Goal: Task Accomplishment & Management: Manage account settings

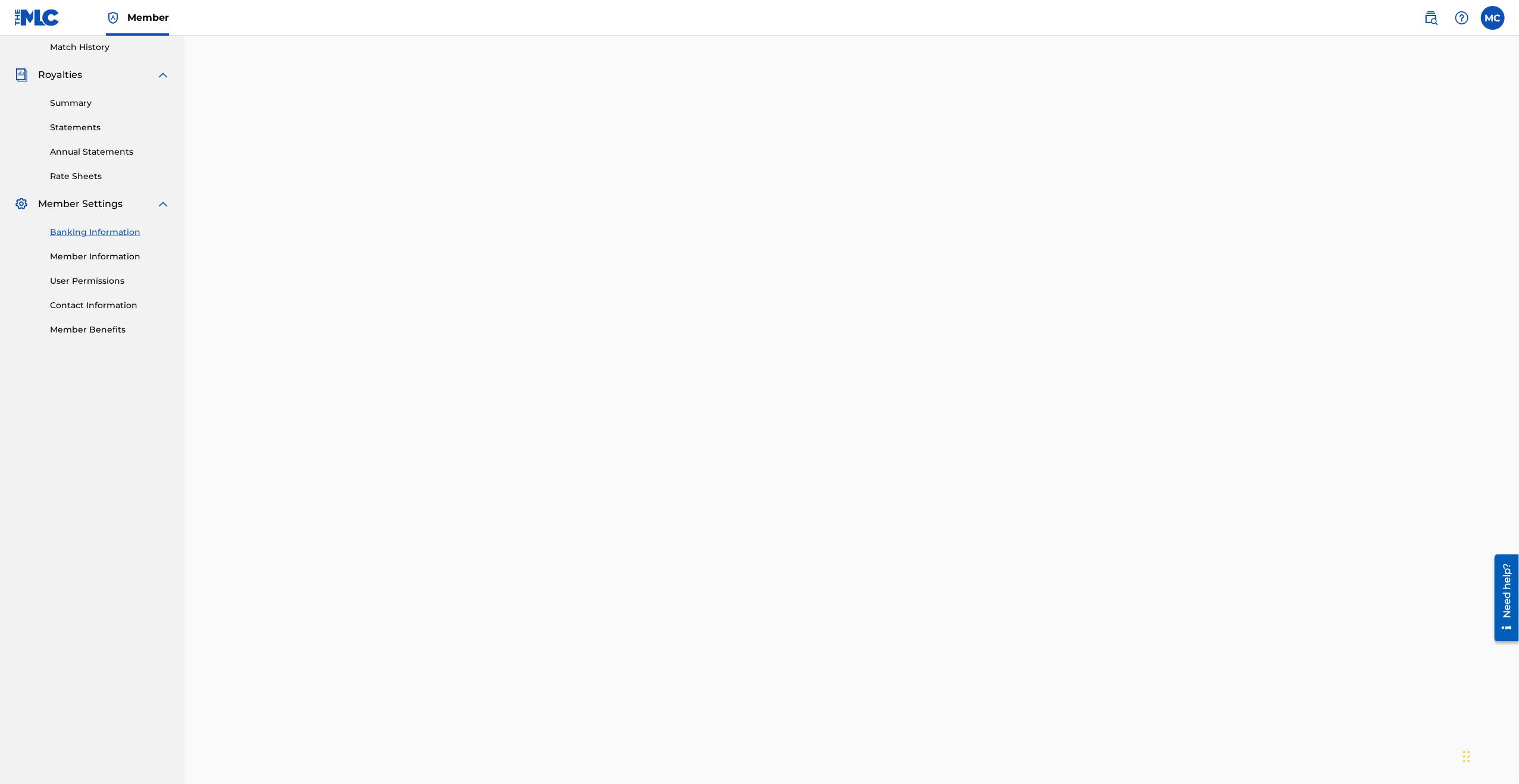
scroll to position [317, 0]
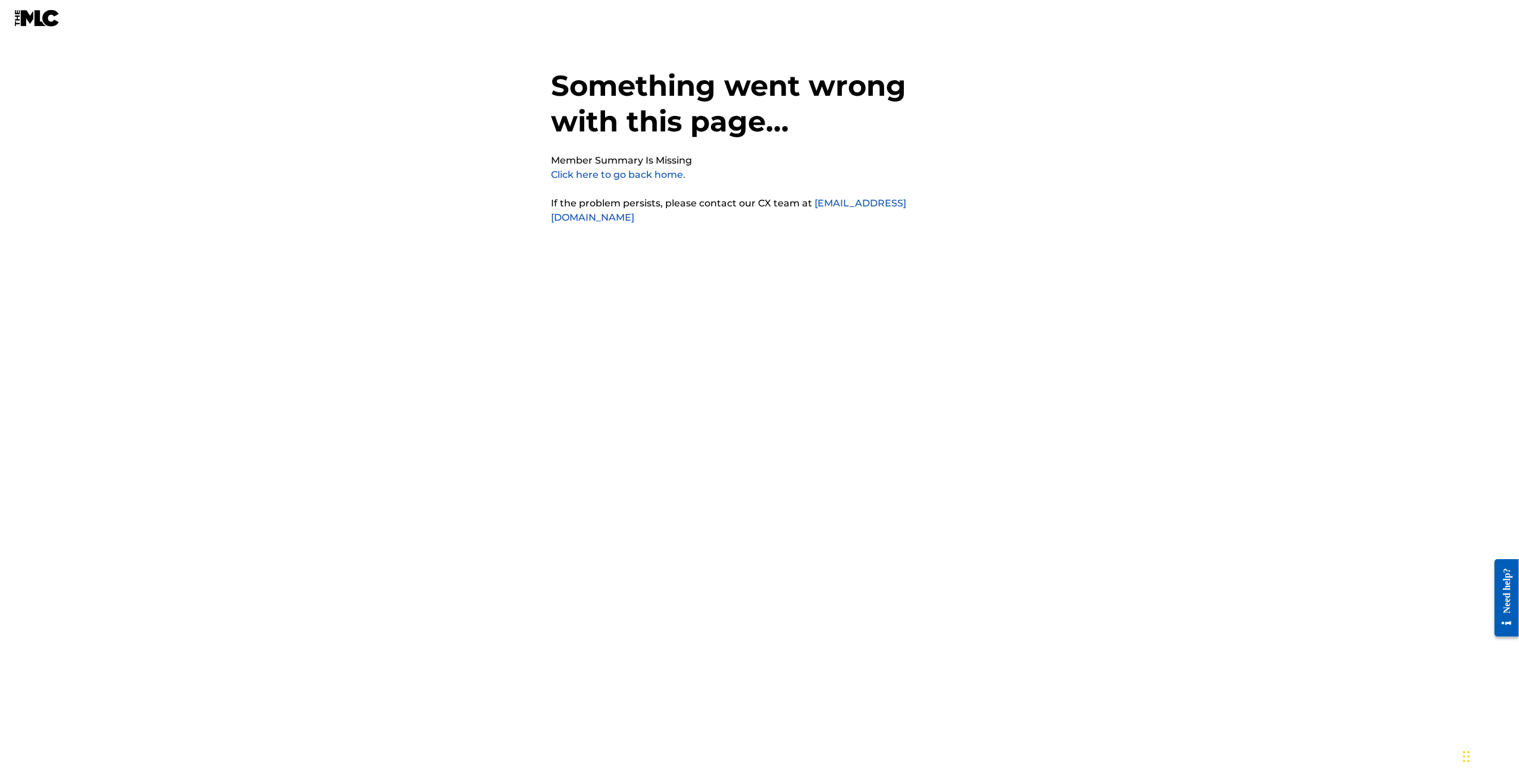
click at [624, 178] on link "Click here to go back home." at bounding box center [618, 174] width 135 height 11
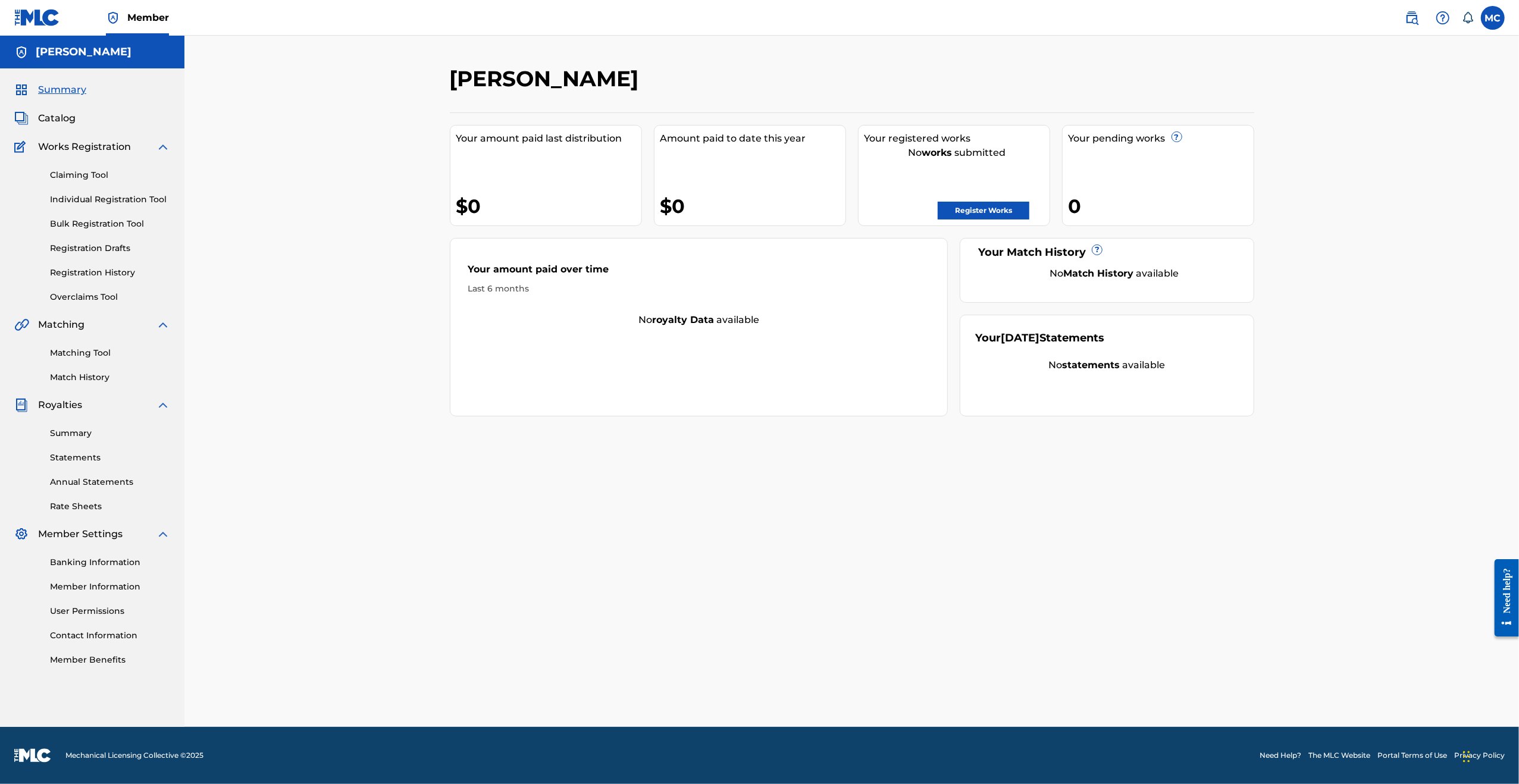
click at [103, 564] on link "Banking Information" at bounding box center [110, 562] width 120 height 13
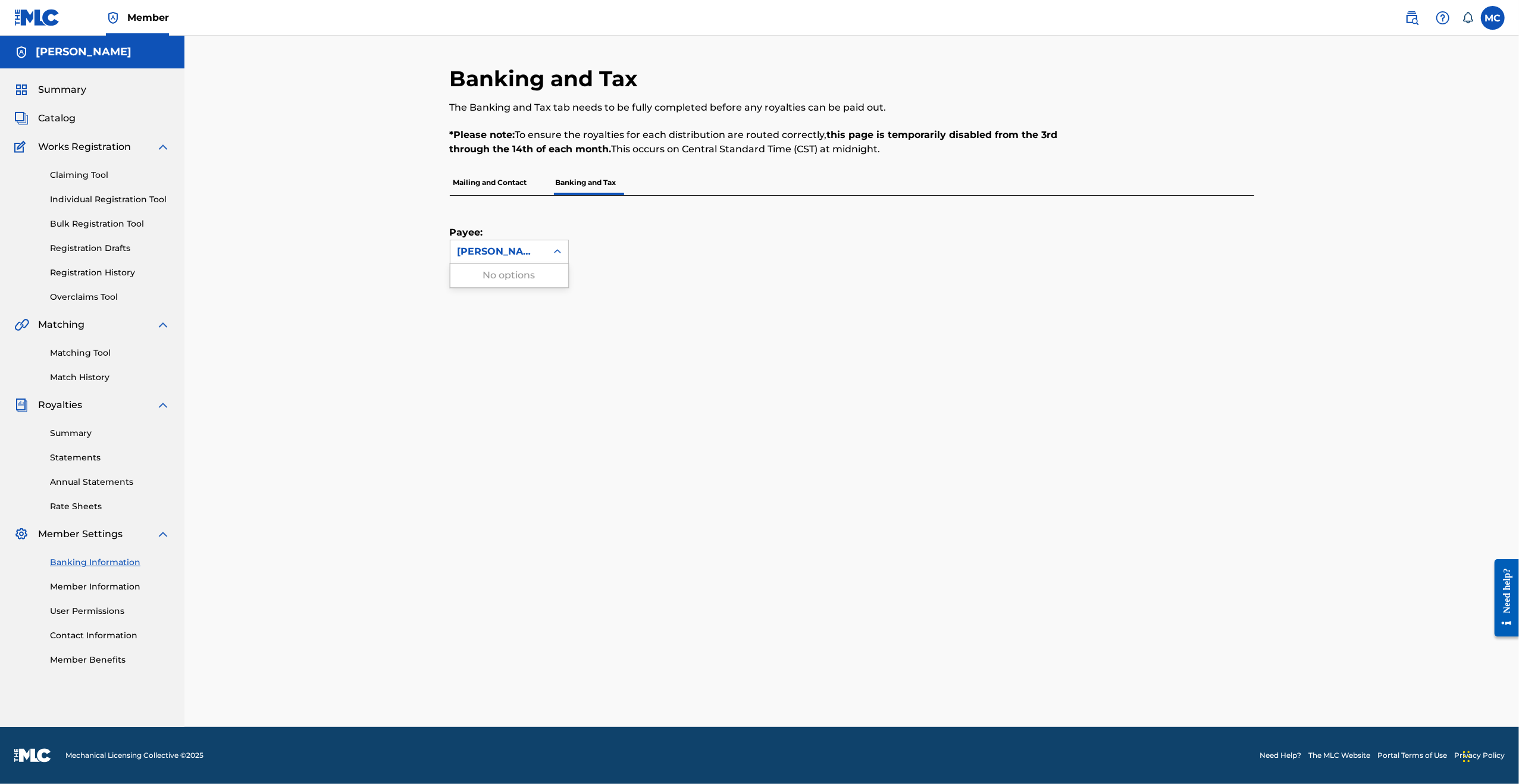
click at [524, 251] on div "[PERSON_NAME]" at bounding box center [499, 251] width 82 height 14
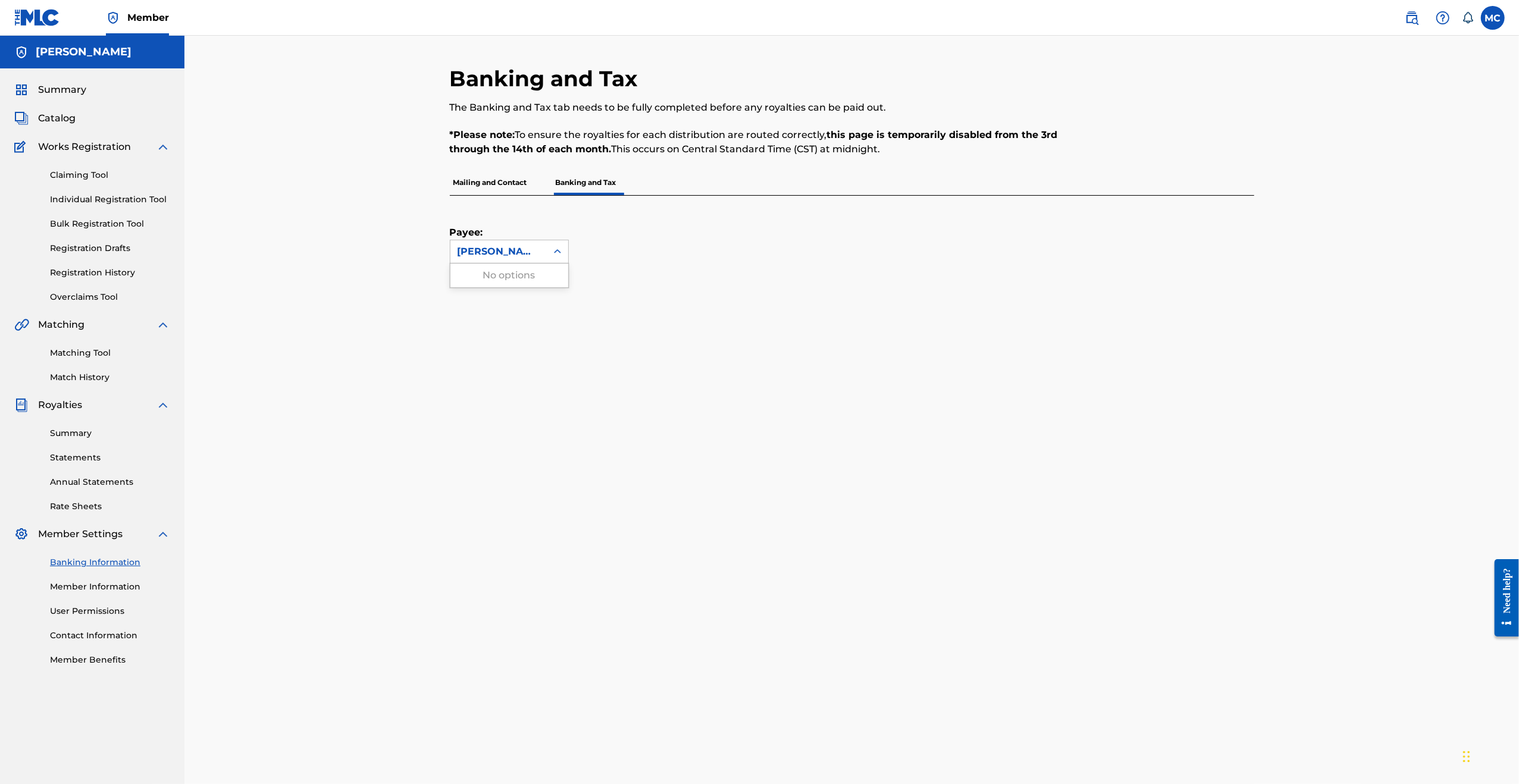
click at [588, 229] on div "Payee: Use Up and Down to choose options, press Enter to select the currently f…" at bounding box center [838, 230] width 776 height 68
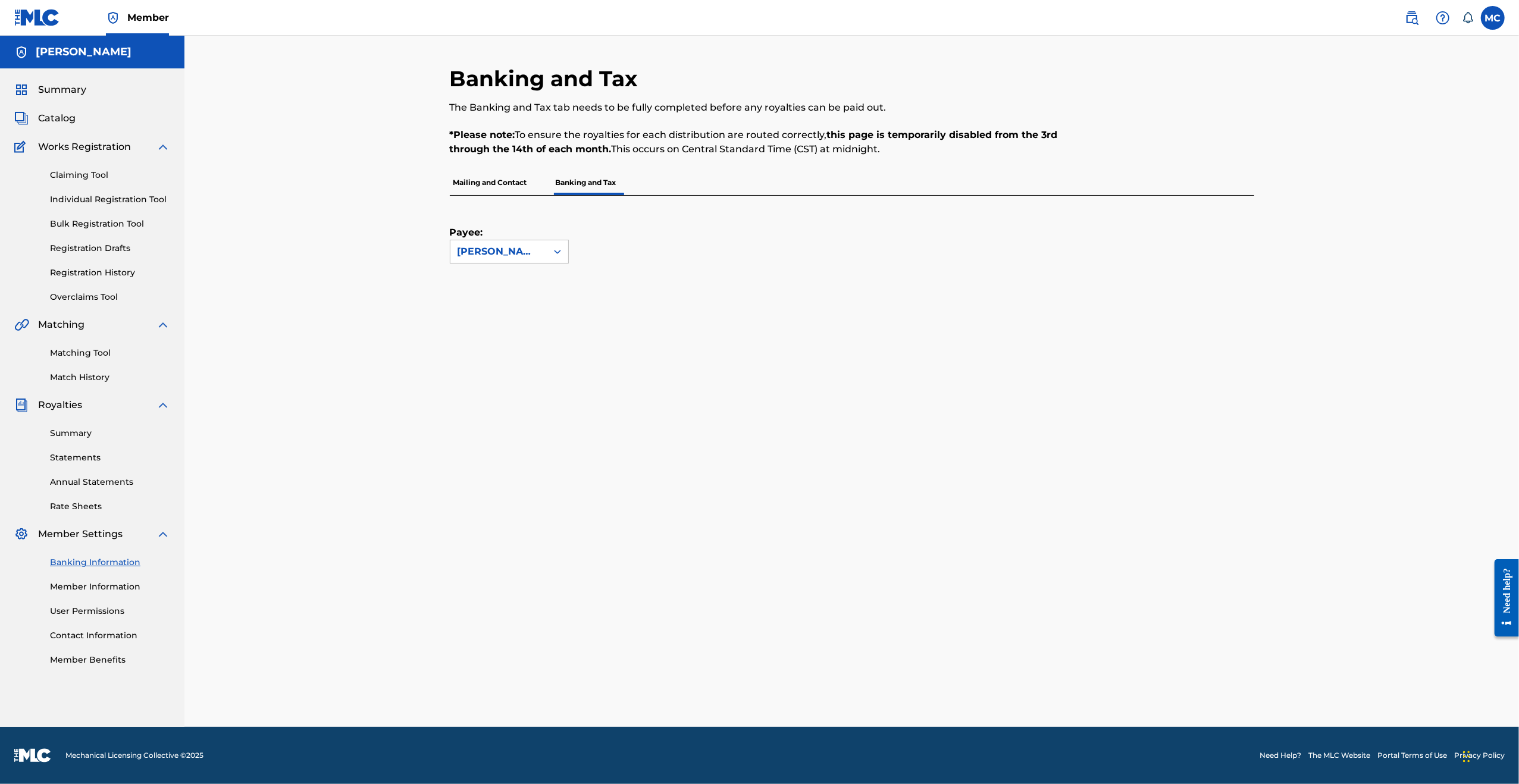
click at [474, 182] on p "Mailing and Contact" at bounding box center [490, 183] width 81 height 25
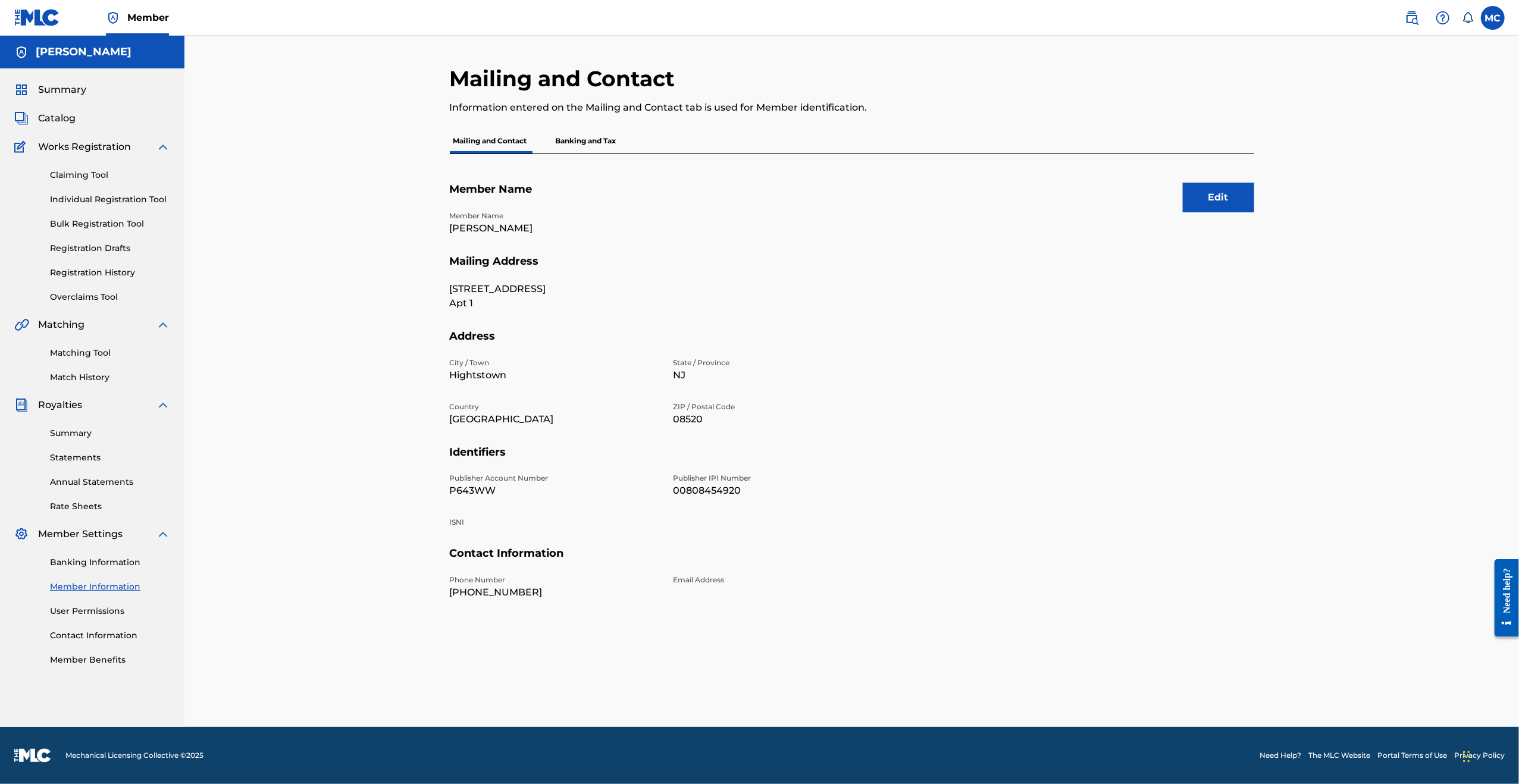
click at [586, 142] on p "Banking and Tax" at bounding box center [586, 141] width 68 height 25
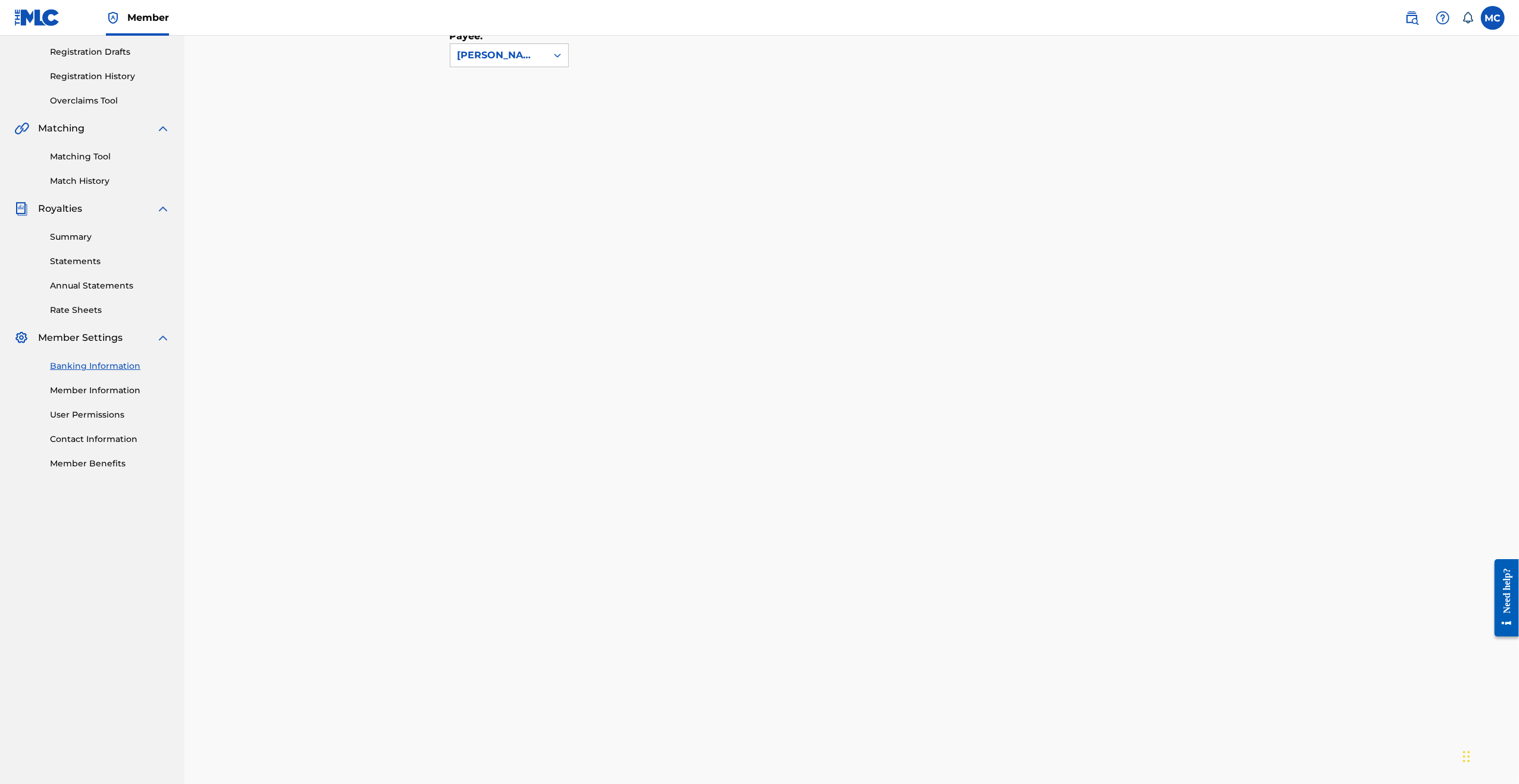
scroll to position [118, 0]
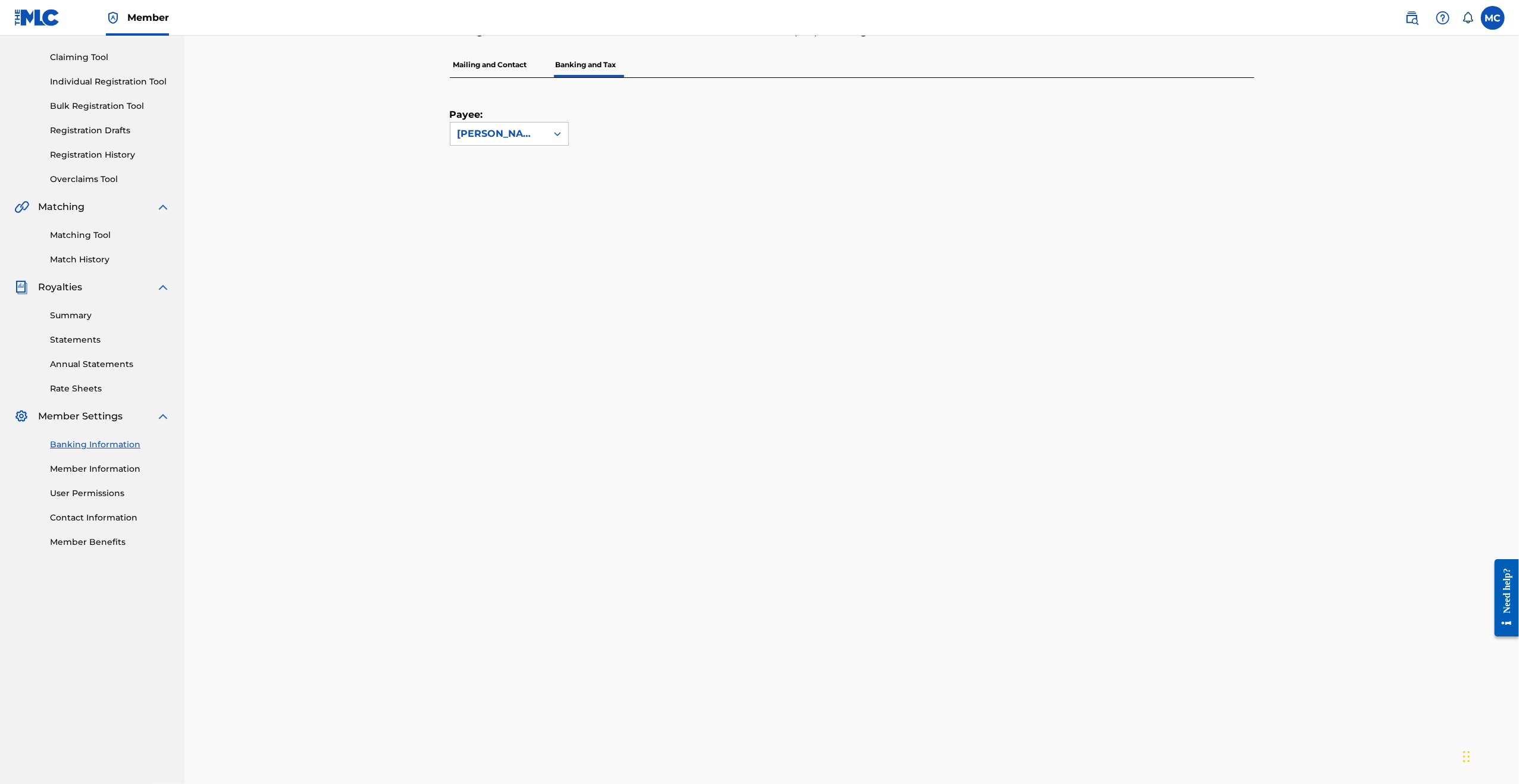
click at [116, 472] on link "Member Information" at bounding box center [110, 469] width 120 height 13
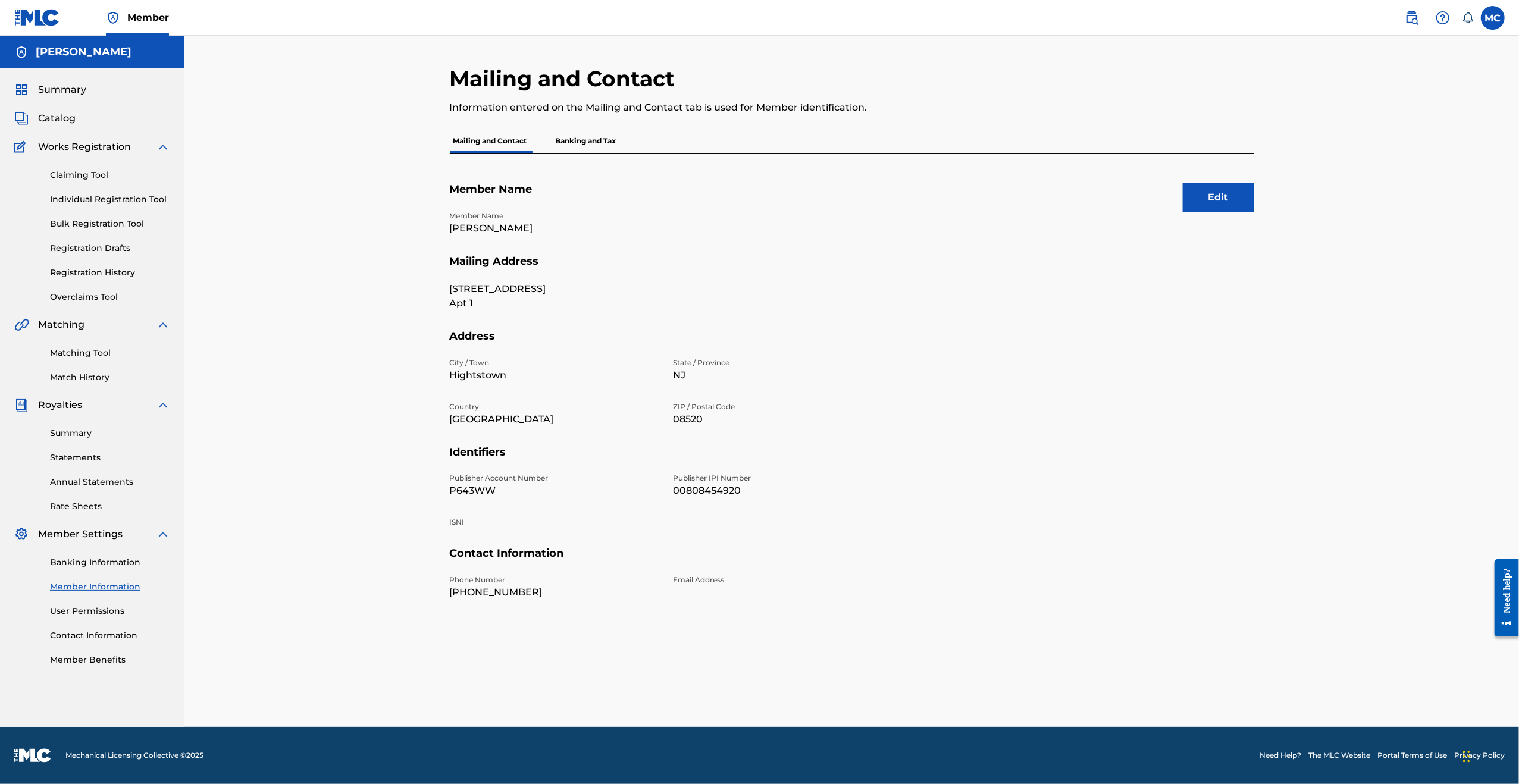
click at [1223, 192] on button "Edit" at bounding box center [1218, 198] width 71 height 30
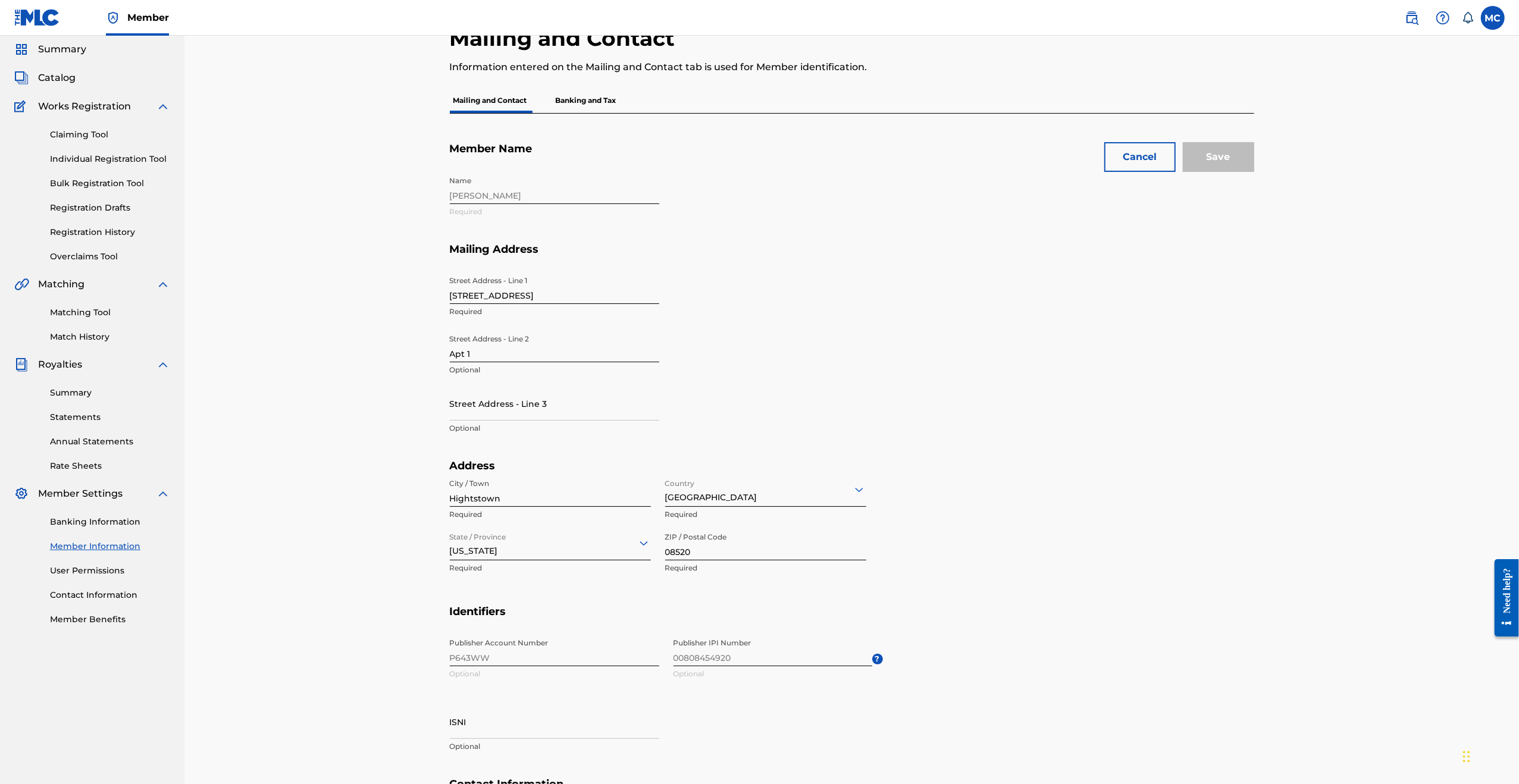
scroll to position [59, 0]
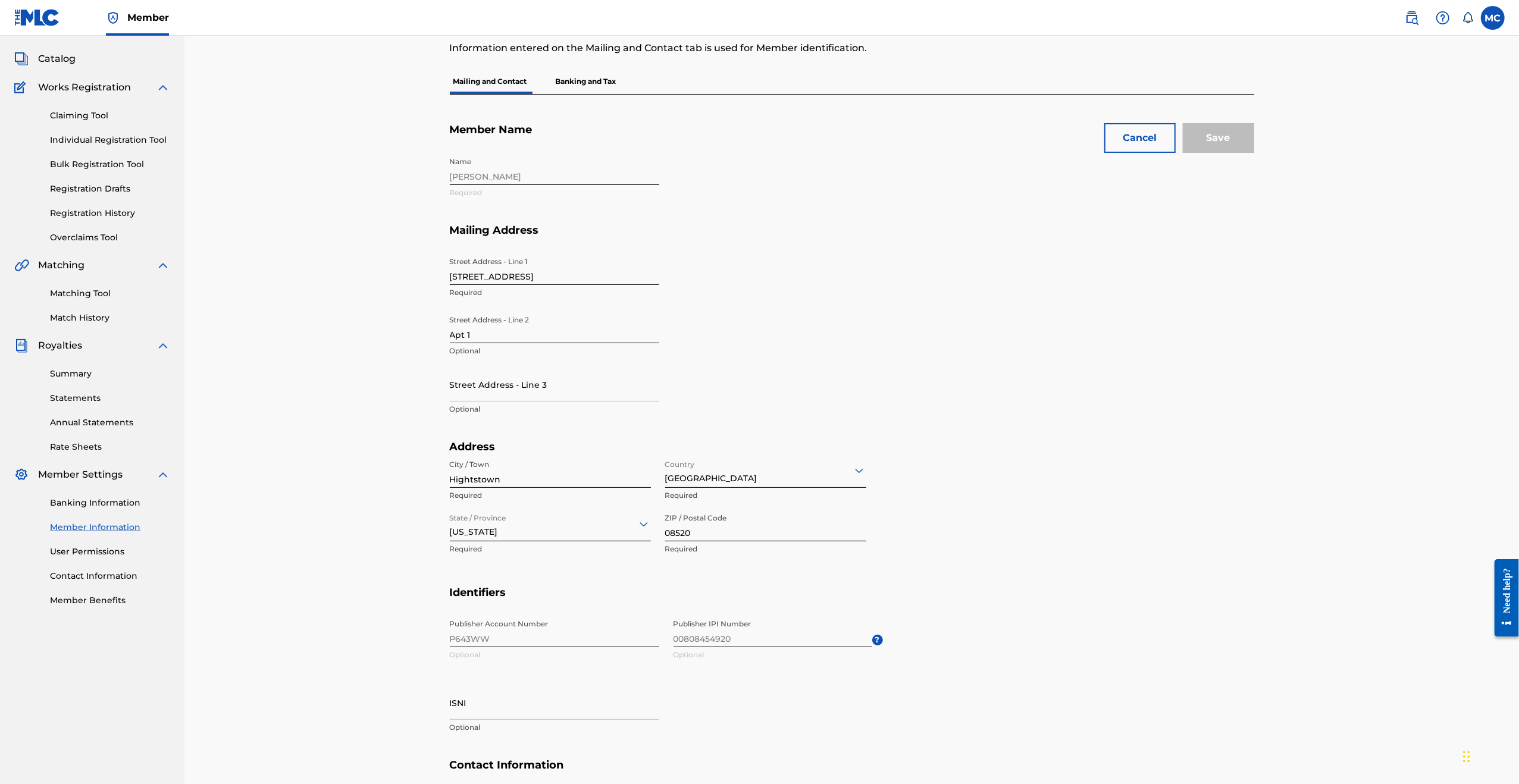
click at [718, 474] on div at bounding box center [766, 471] width 201 height 15
click at [876, 584] on div "Address City / [GEOGRAPHIC_DATA] Required Country 223 results available. Use Up…" at bounding box center [666, 513] width 433 height 146
click at [803, 483] on div "[GEOGRAPHIC_DATA]" at bounding box center [766, 470] width 201 height 29
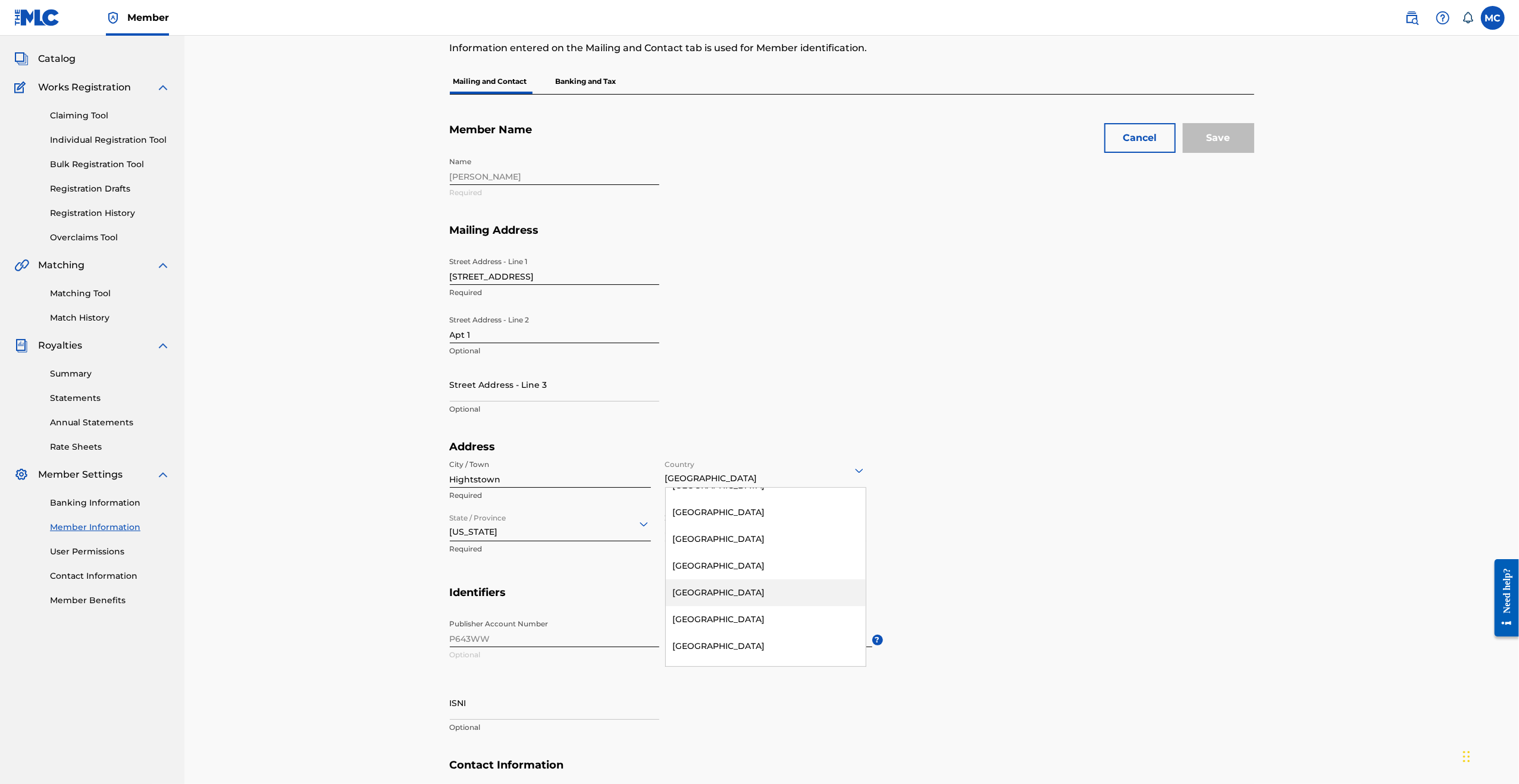
click at [746, 580] on div "[GEOGRAPHIC_DATA]" at bounding box center [766, 593] width 200 height 27
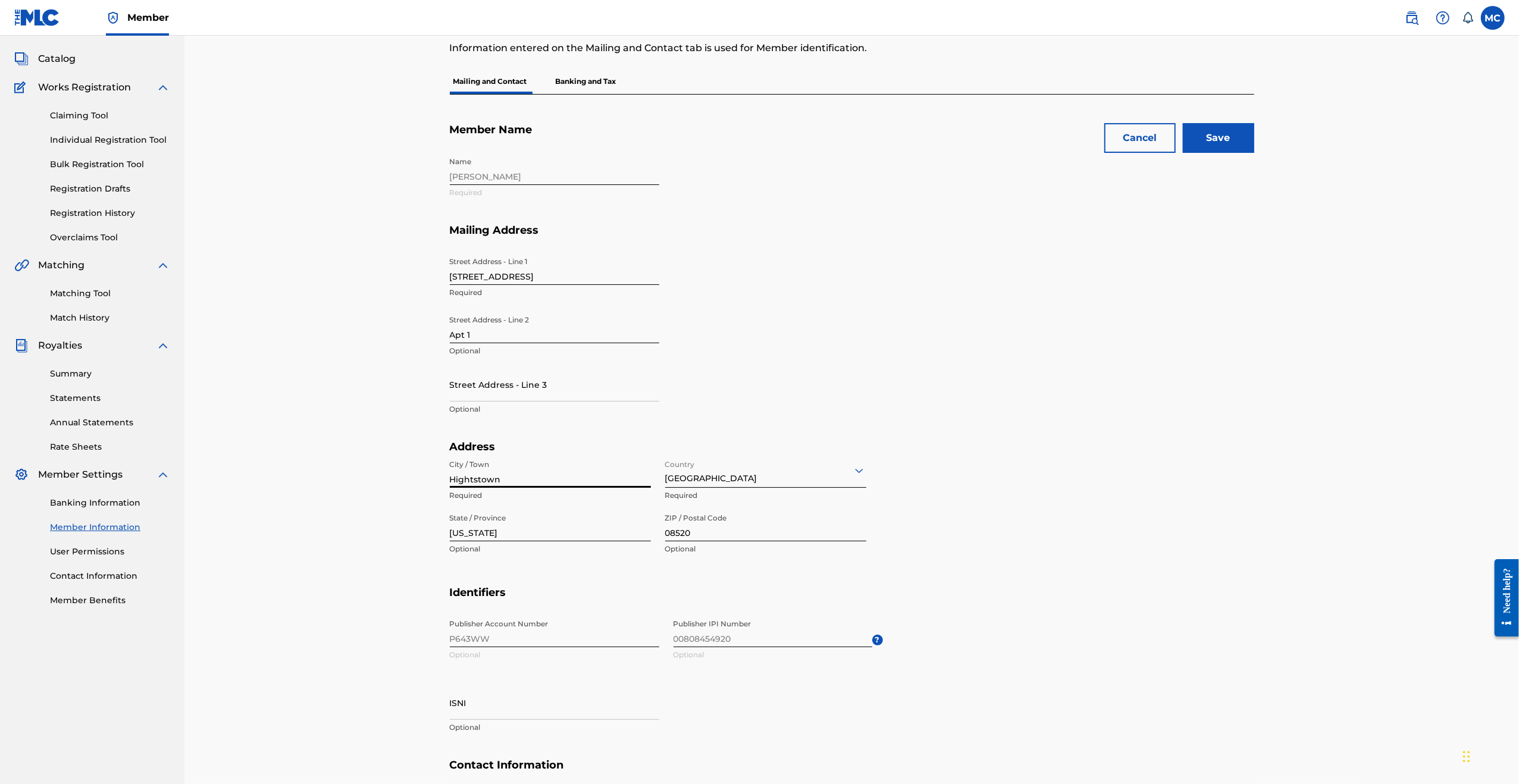
drag, startPoint x: 510, startPoint y: 472, endPoint x: 359, endPoint y: 486, distance: 151.6
click at [359, 486] on div "Mailing and Contact Information entered on the Mailing and Contact tab is used …" at bounding box center [851, 432] width 1335 height 911
type input "[GEOGRAPHIC_DATA]"
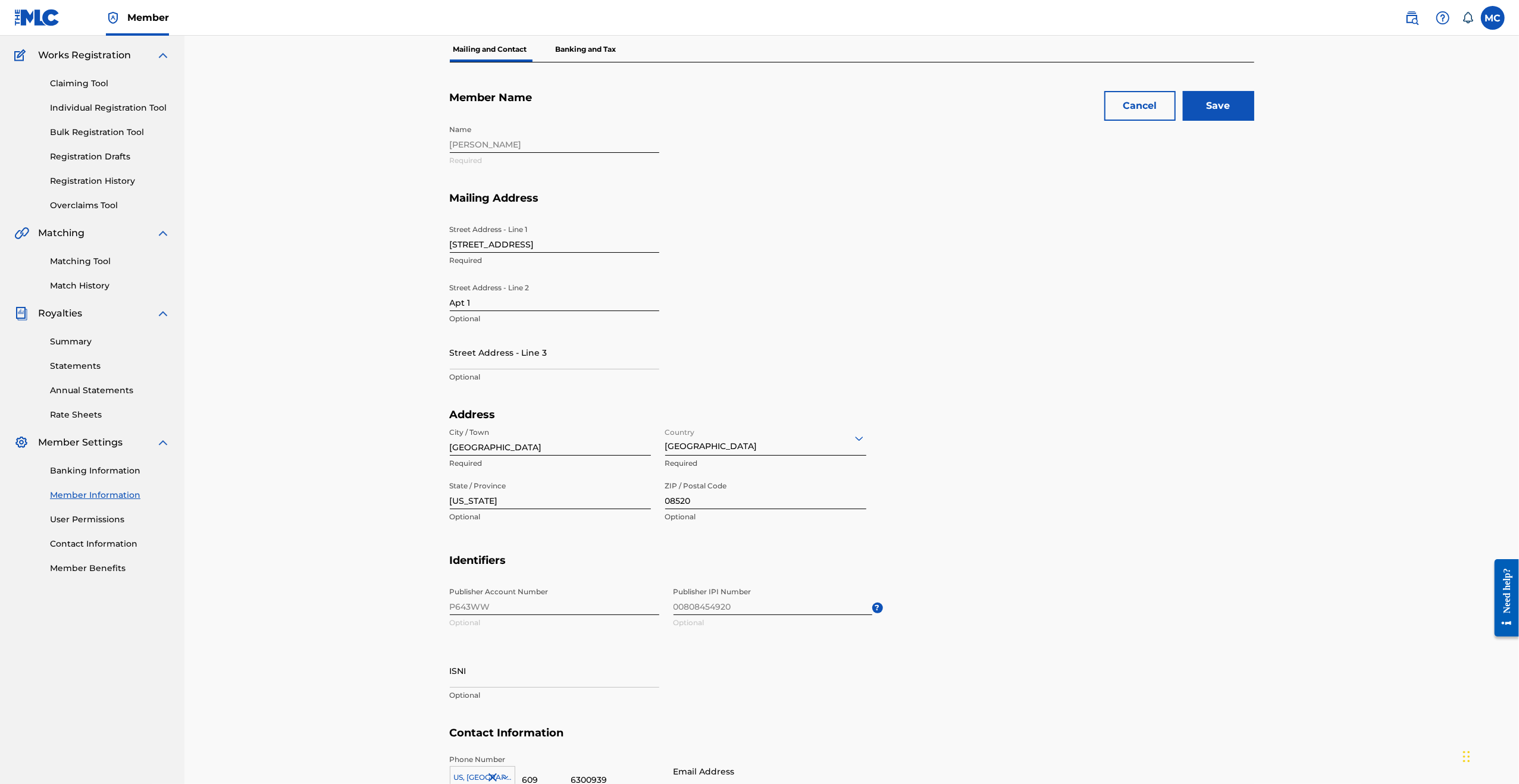
scroll to position [0, 0]
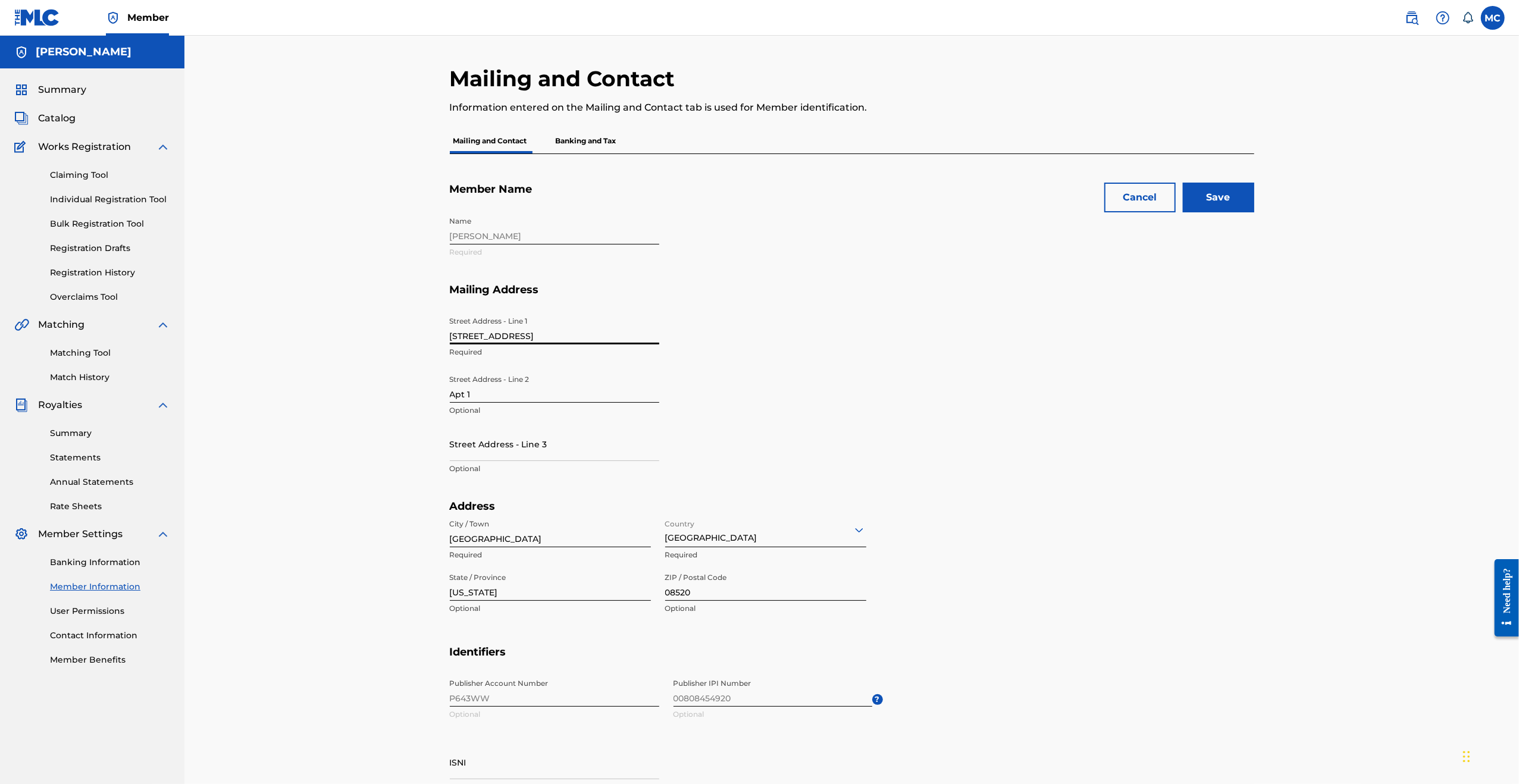
drag, startPoint x: 557, startPoint y: 329, endPoint x: 301, endPoint y: 328, distance: 256.0
click at [322, 330] on div "Mailing and Contact Information entered on the Mailing and Contact tab is used …" at bounding box center [851, 492] width 1335 height 911
type input "[STREET_ADDRESS]"
drag, startPoint x: 477, startPoint y: 395, endPoint x: 239, endPoint y: 379, distance: 238.5
click at [240, 379] on div "Mailing and Contact Information entered on the Mailing and Contact tab is used …" at bounding box center [851, 492] width 1335 height 911
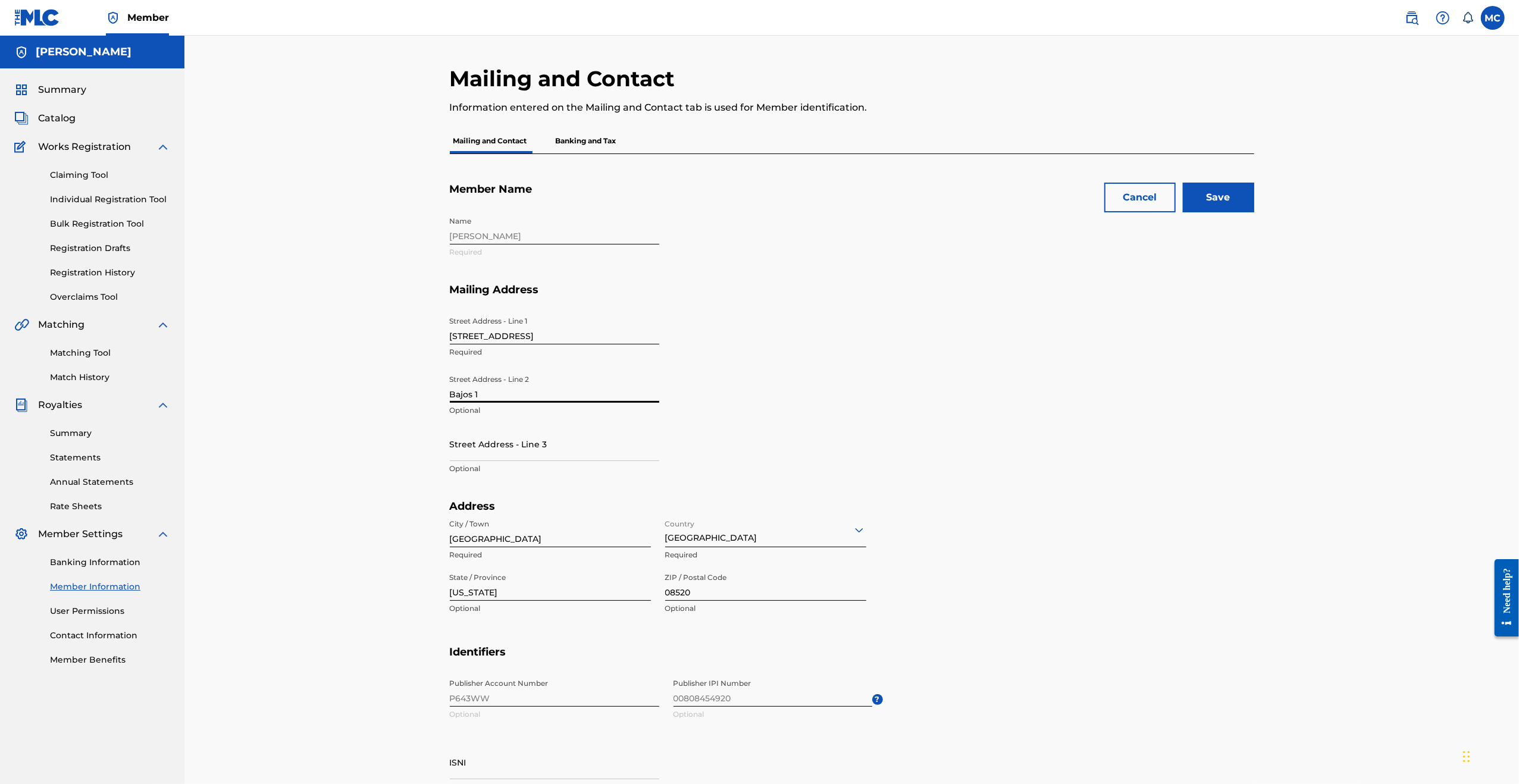
type input "Bajos 1"
click at [543, 503] on h5 "Address" at bounding box center [666, 507] width 433 height 13
drag, startPoint x: 557, startPoint y: 438, endPoint x: 416, endPoint y: 446, distance: 141.2
click at [416, 446] on div "Mailing and Contact Information entered on the Mailing and Contact tab is used …" at bounding box center [851, 492] width 1335 height 911
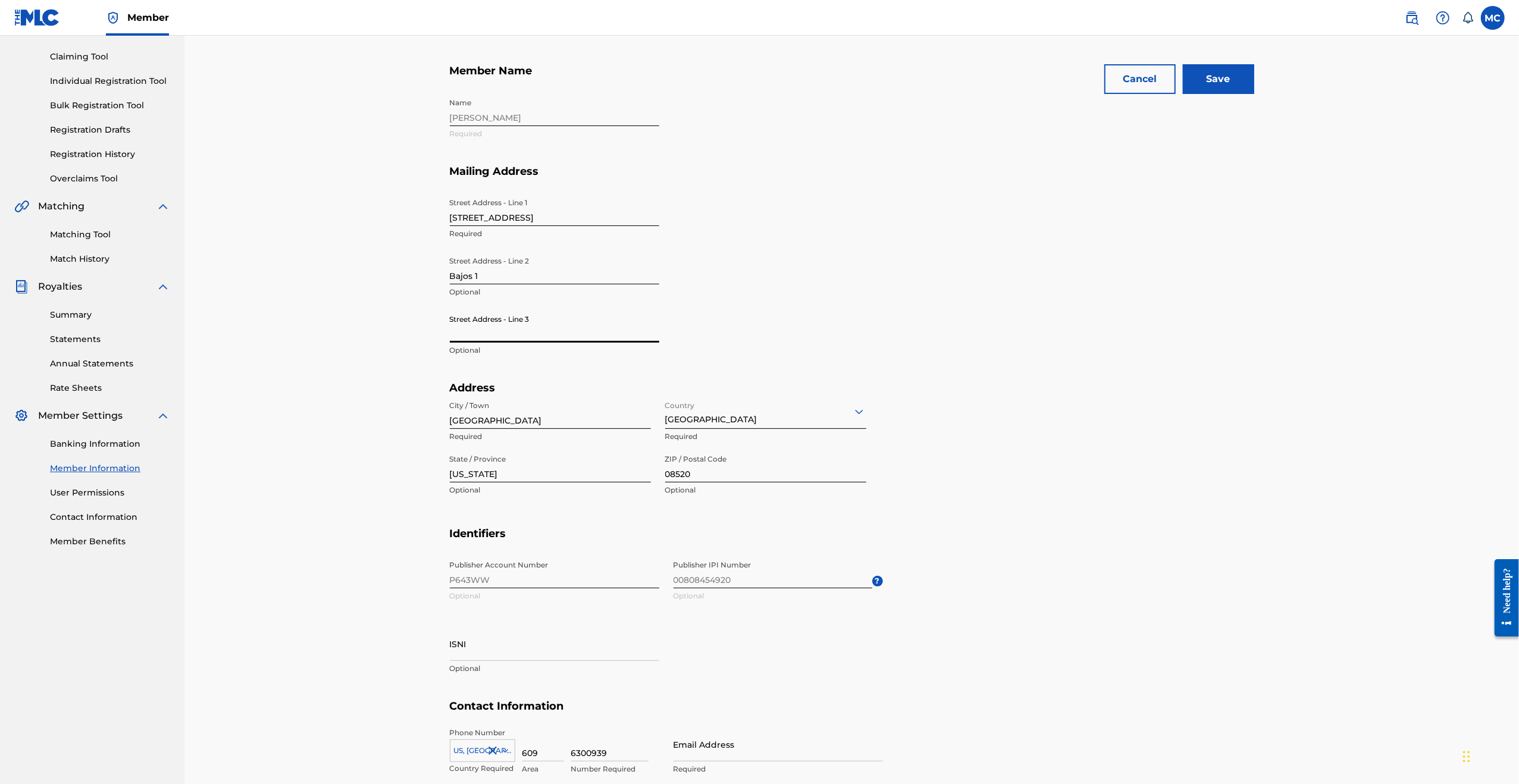
scroll to position [119, 0]
click at [561, 422] on input "[GEOGRAPHIC_DATA]" at bounding box center [550, 411] width 201 height 34
type input "[STREET_ADDRESS]"
click at [561, 322] on input "Street Address - Line 3" at bounding box center [555, 325] width 209 height 34
type input "[GEOGRAPHIC_DATA], [GEOGRAPHIC_DATA] 08020"
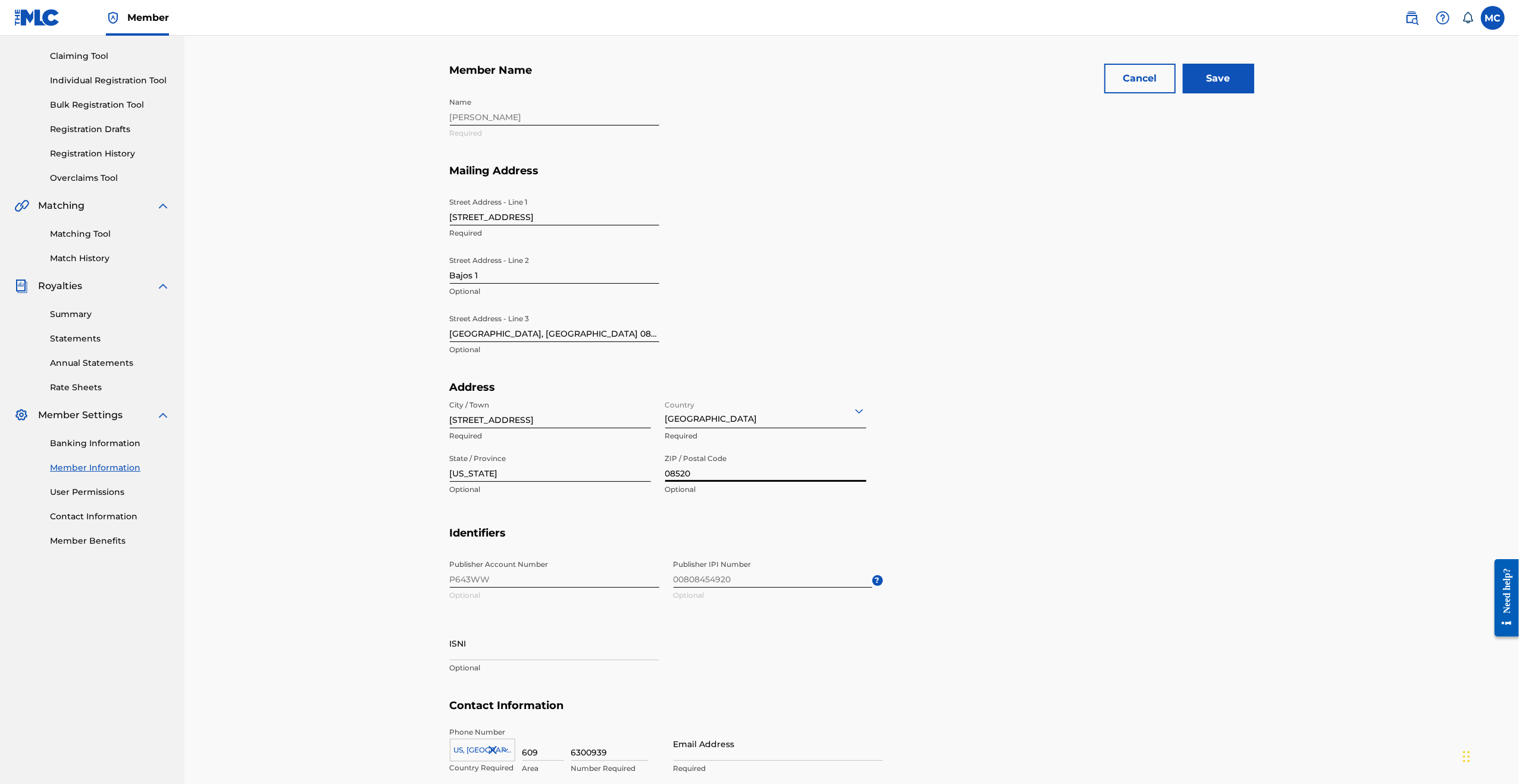
drag, startPoint x: 697, startPoint y: 469, endPoint x: 674, endPoint y: 473, distance: 23.3
click at [674, 473] on input "08520" at bounding box center [766, 465] width 201 height 34
type input "08020"
drag, startPoint x: 489, startPoint y: 481, endPoint x: 386, endPoint y: 466, distance: 104.1
click at [386, 466] on div "Mailing and Contact Information entered on the Mailing and Contact tab is used …" at bounding box center [851, 373] width 1335 height 911
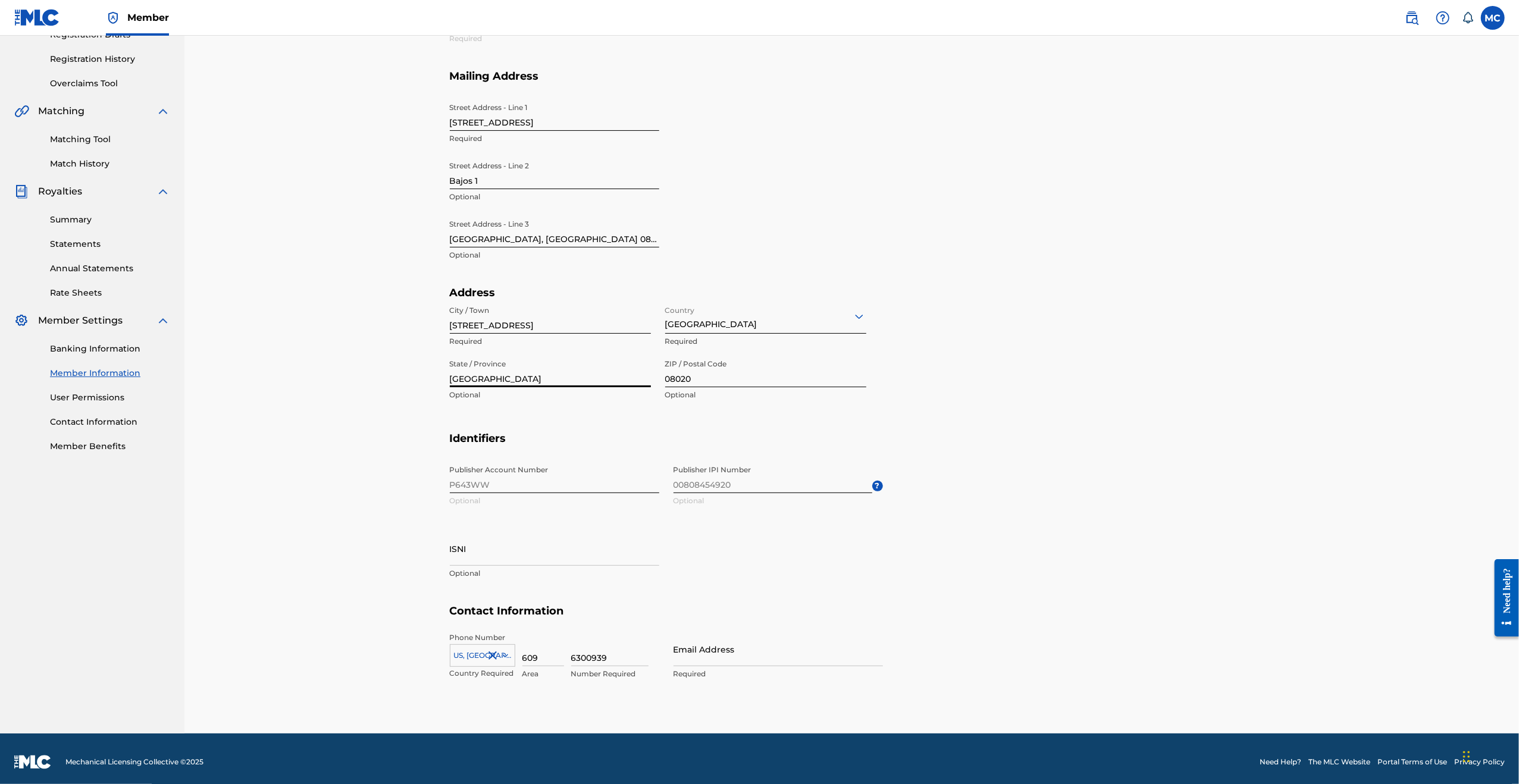
scroll to position [219, 0]
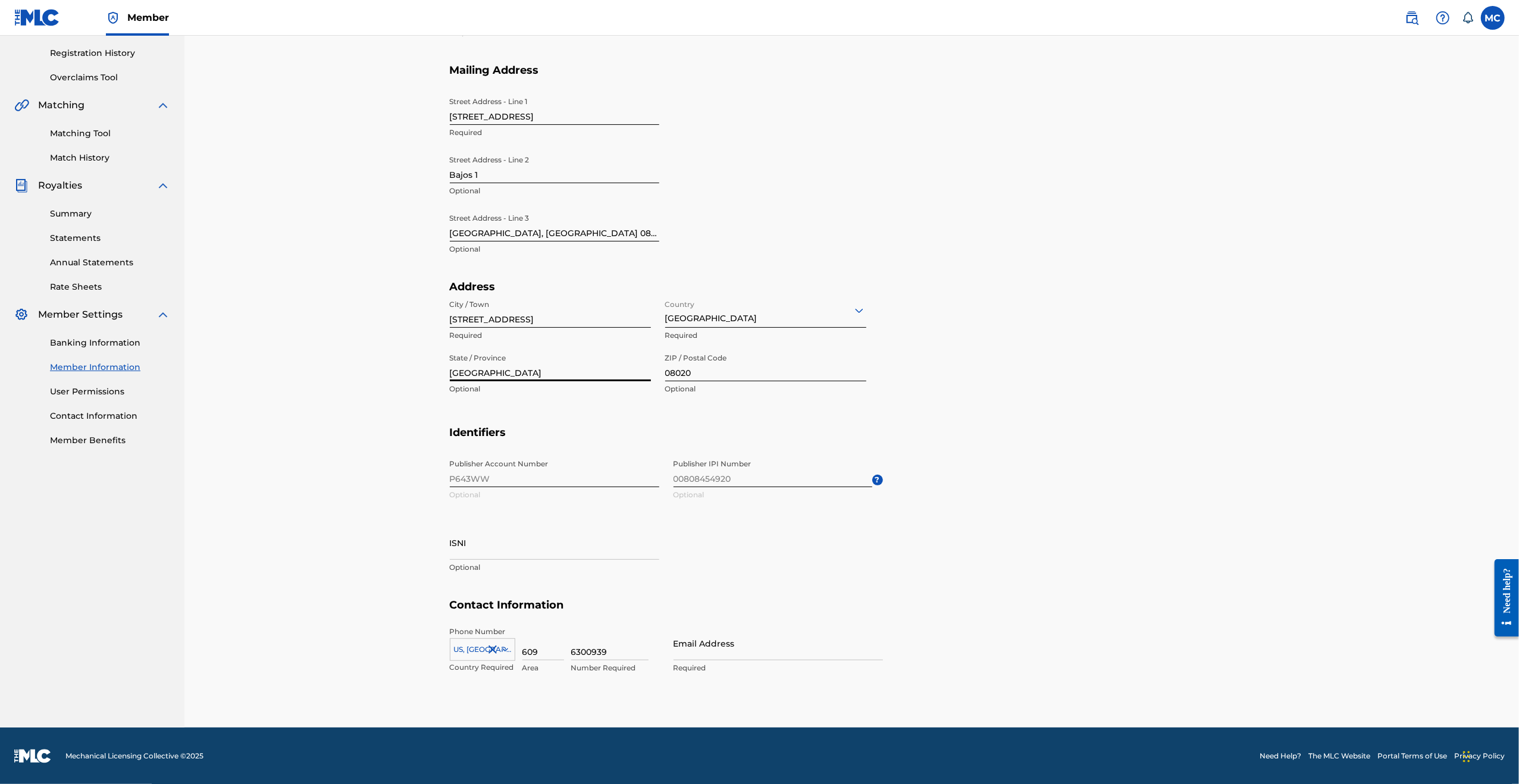
type input "[GEOGRAPHIC_DATA]"
click at [468, 537] on input "ISNI" at bounding box center [555, 543] width 209 height 34
click at [548, 305] on input "[STREET_ADDRESS]" at bounding box center [550, 311] width 201 height 34
type input "[STREET_ADDRESS]"
click at [499, 640] on div "US, [GEOGRAPHIC_DATA] +1" at bounding box center [483, 647] width 65 height 18
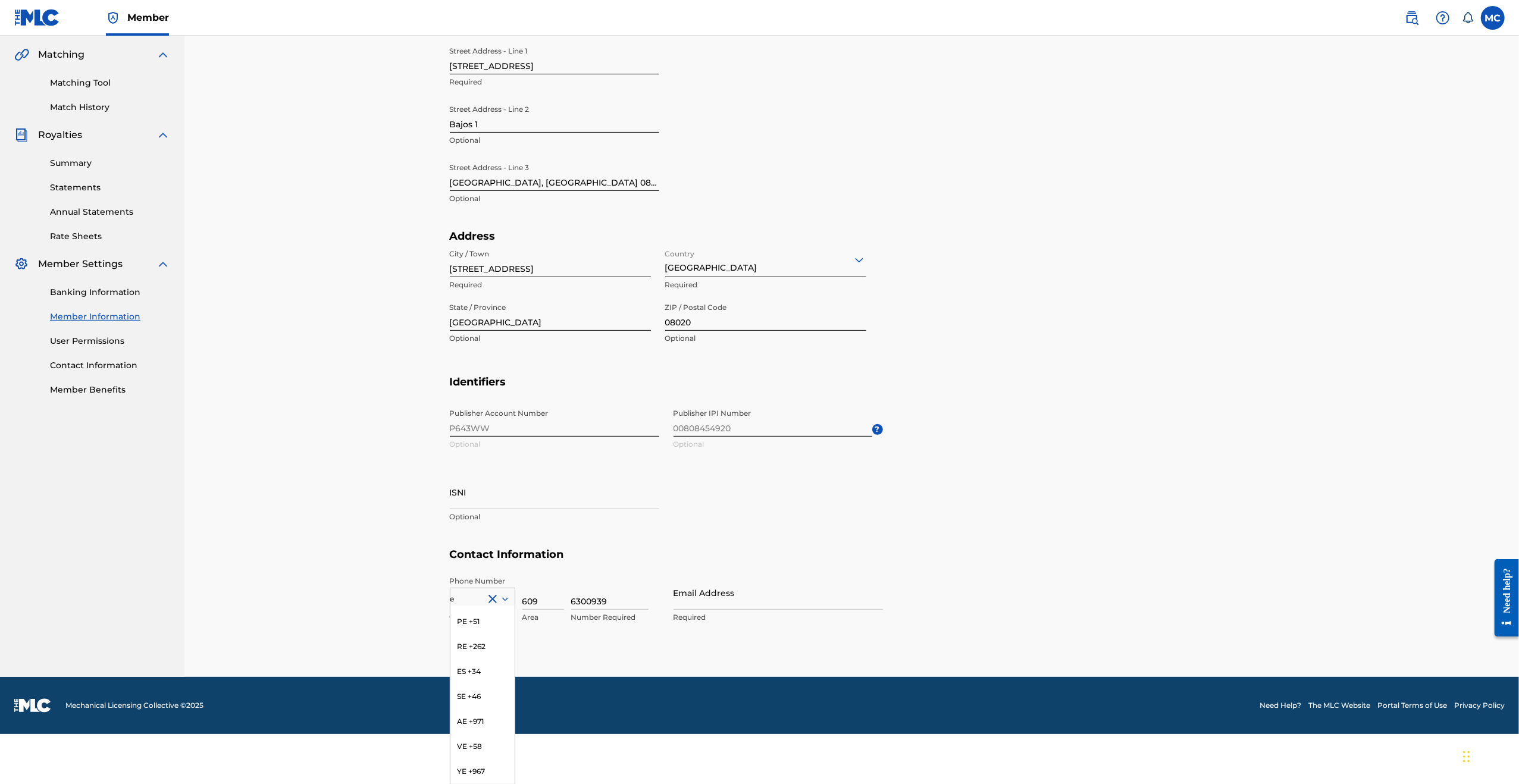
scroll to position [343, 0]
type input "es"
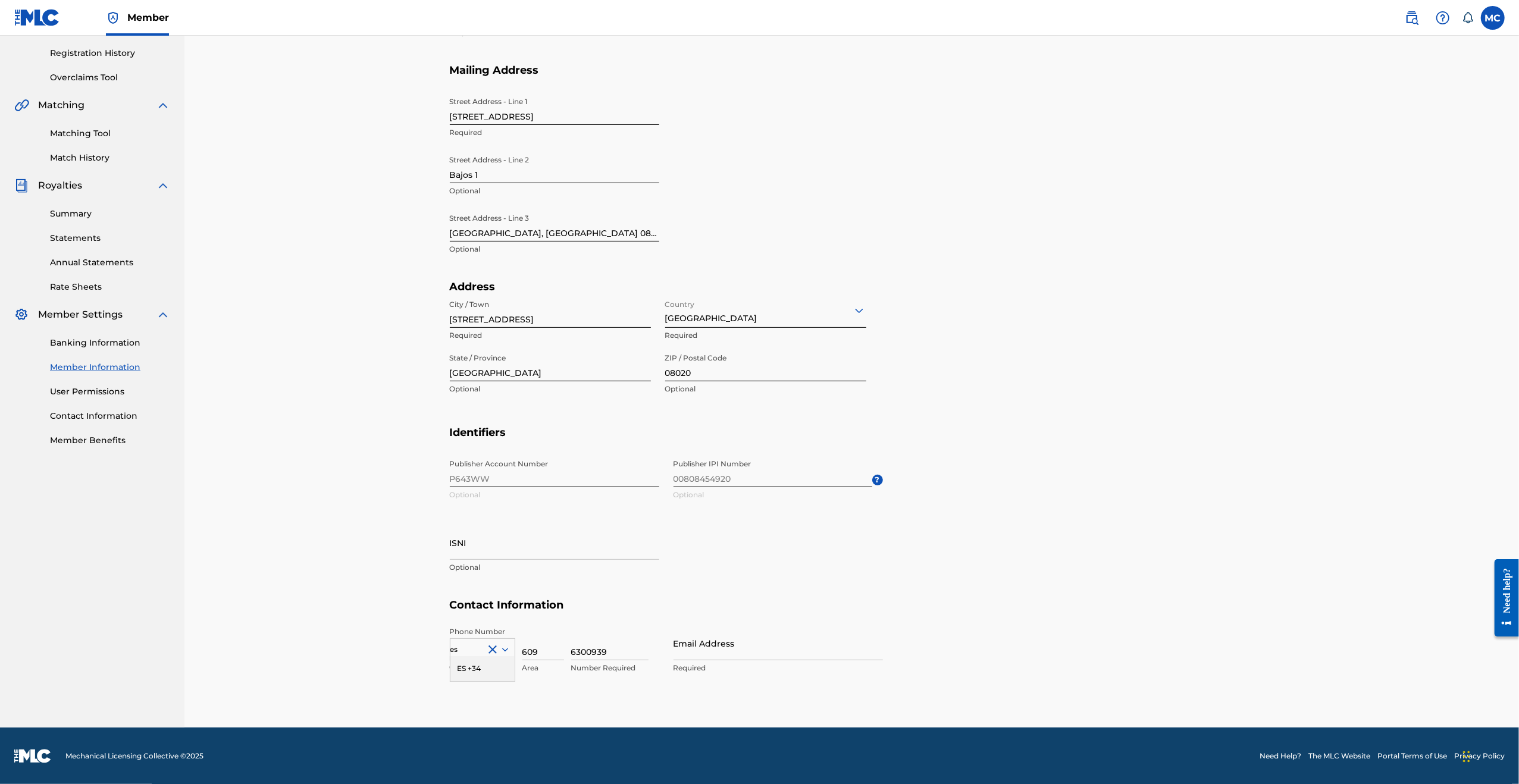
click at [467, 676] on div "ES +34" at bounding box center [483, 668] width 65 height 25
drag, startPoint x: 539, startPoint y: 650, endPoint x: 505, endPoint y: 654, distance: 34.2
click at [505, 654] on div "ES +34 Country Required 609 Area 6300939 Number Required" at bounding box center [555, 653] width 209 height 54
type input "681"
drag, startPoint x: 617, startPoint y: 654, endPoint x: 495, endPoint y: 659, distance: 122.1
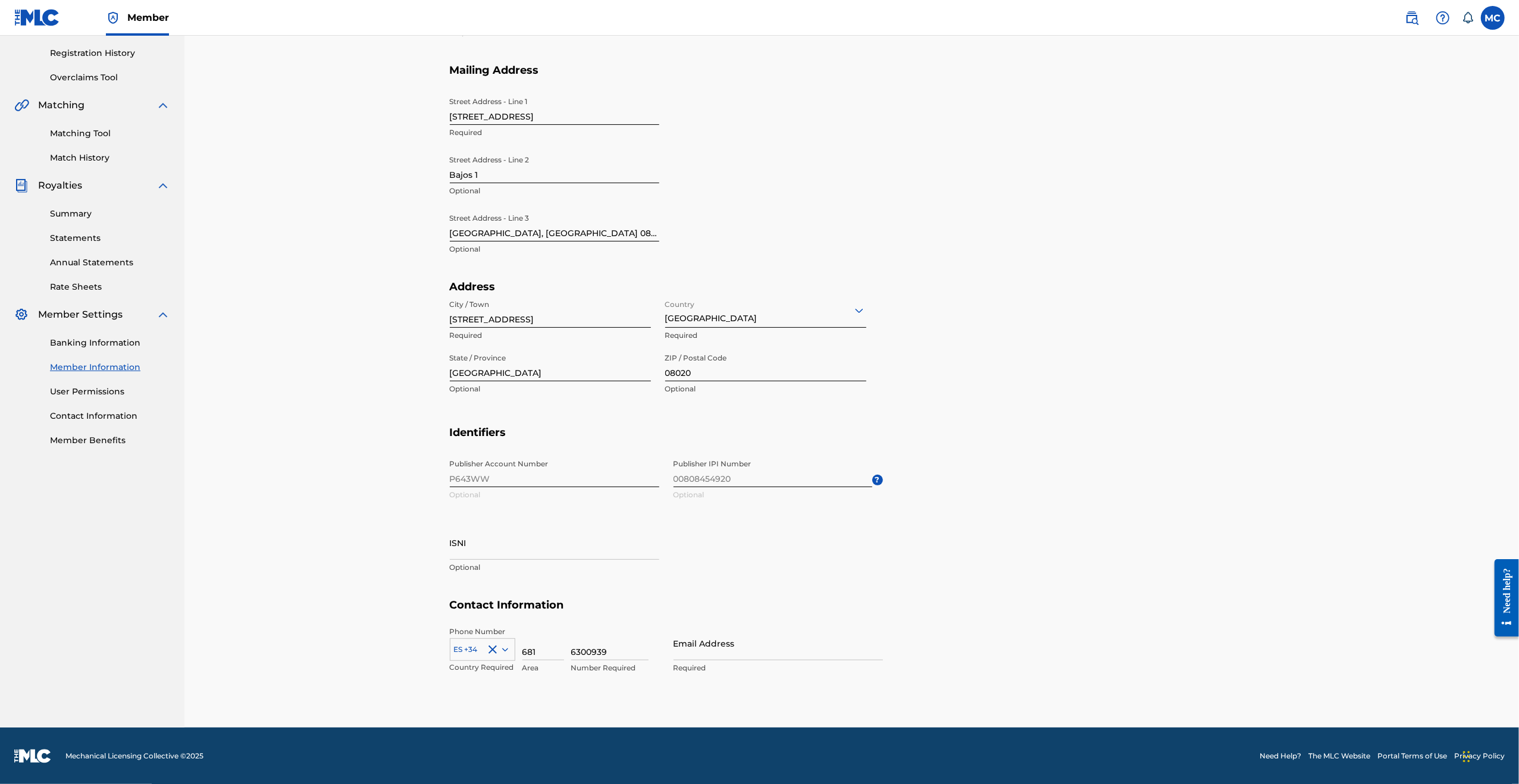
click at [495, 659] on div "ES +34 Country Required 681 Area 6300939 Number Required" at bounding box center [555, 653] width 209 height 54
type input "983390"
click at [736, 650] on input "Email Address" at bounding box center [778, 643] width 209 height 34
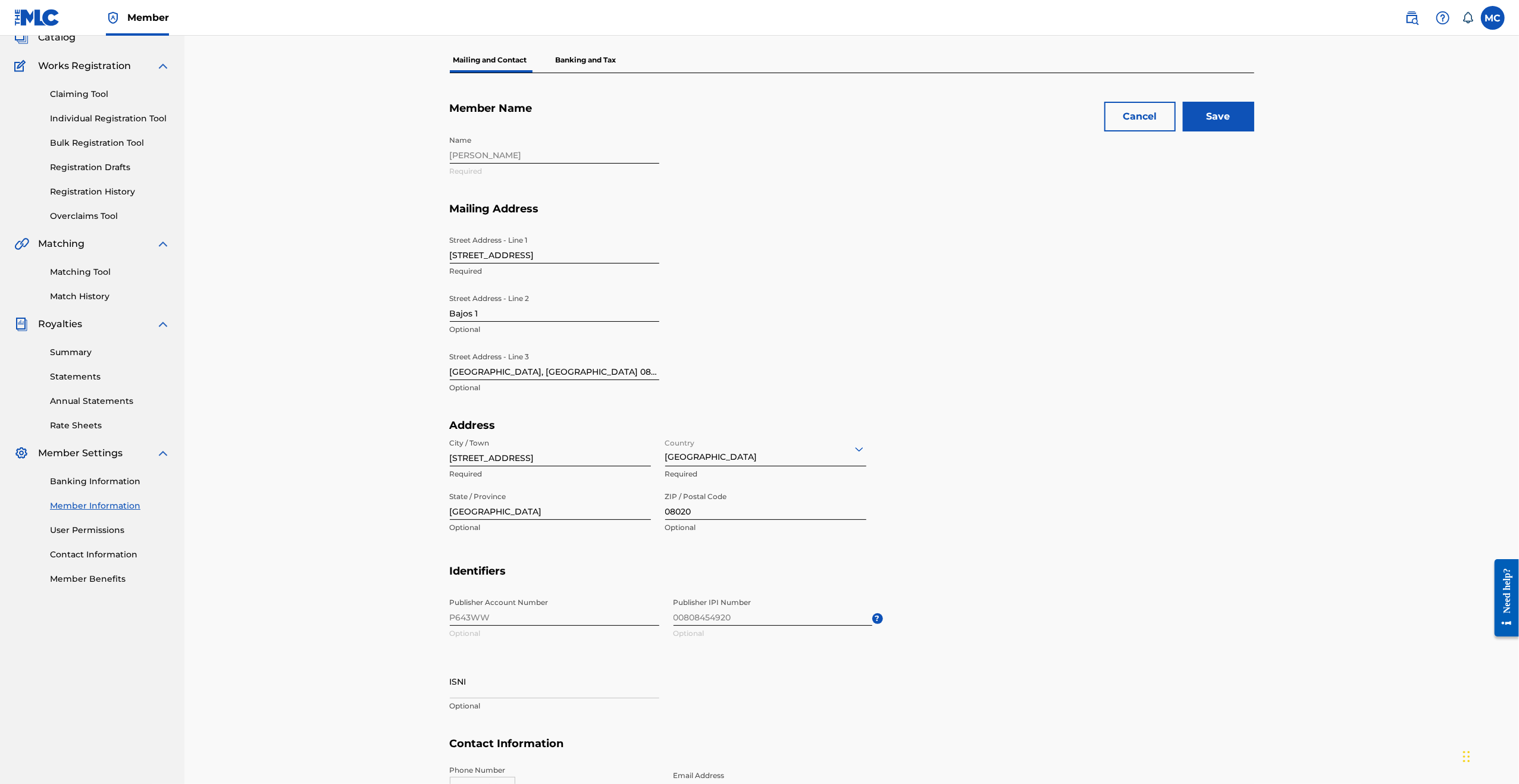
scroll to position [0, 0]
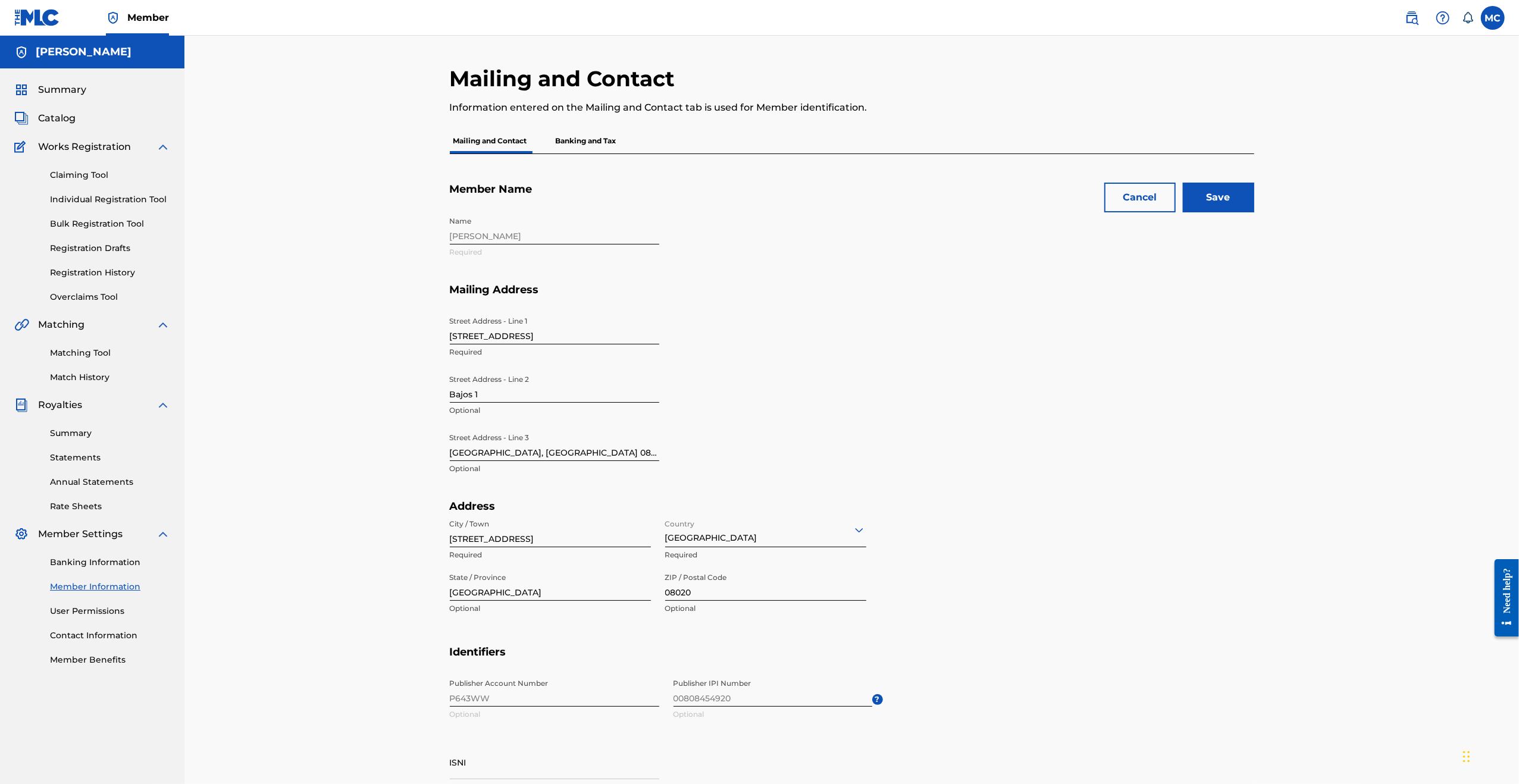
type input "[EMAIL_ADDRESS][DOMAIN_NAME]"
click at [1232, 172] on div "Cancel Save Member Name Name [PERSON_NAME] Required Mailing Address Street Addr…" at bounding box center [852, 550] width 804 height 793
click at [1232, 184] on input "Save" at bounding box center [1218, 198] width 71 height 30
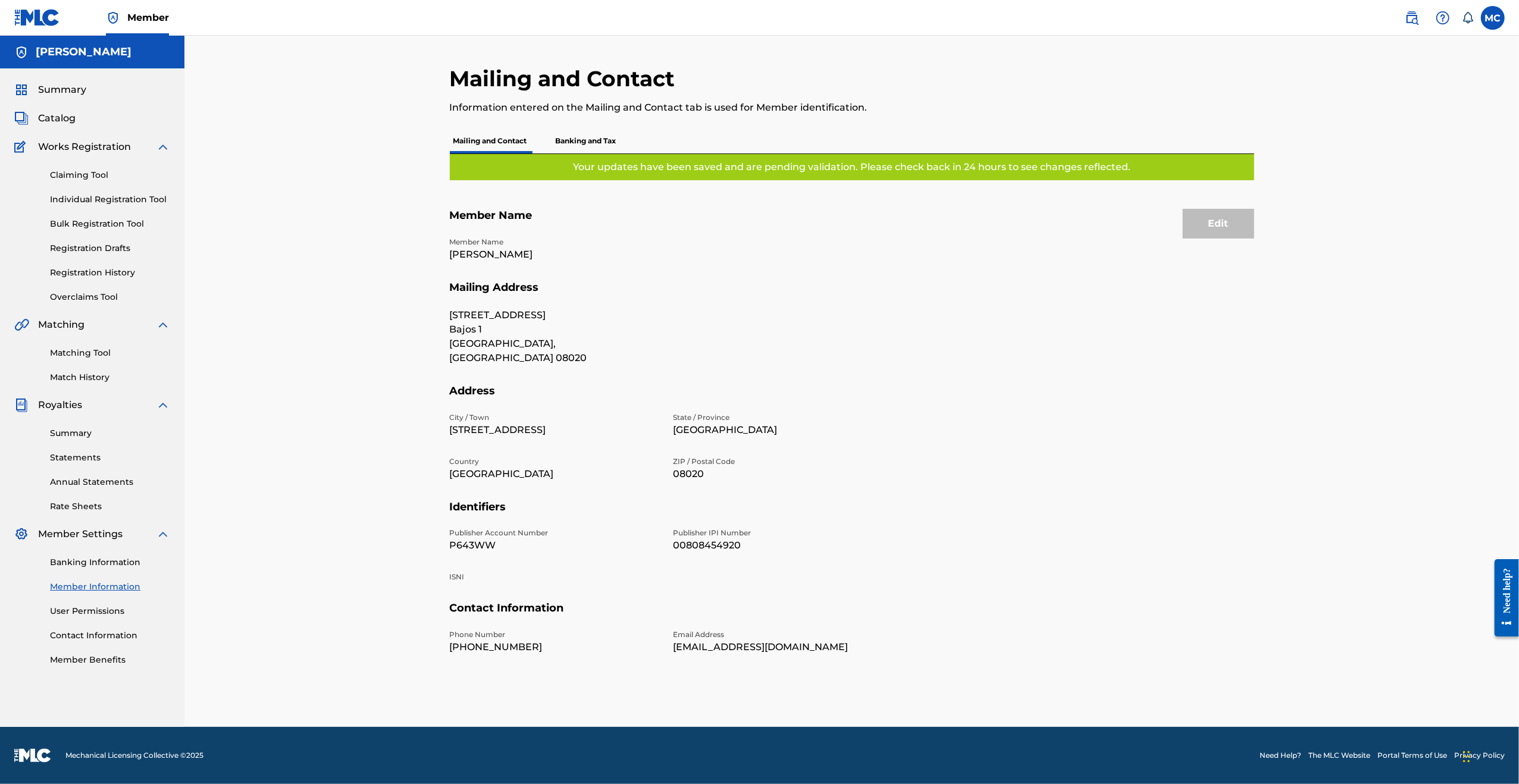
click at [591, 131] on p "Banking and Tax" at bounding box center [586, 141] width 68 height 25
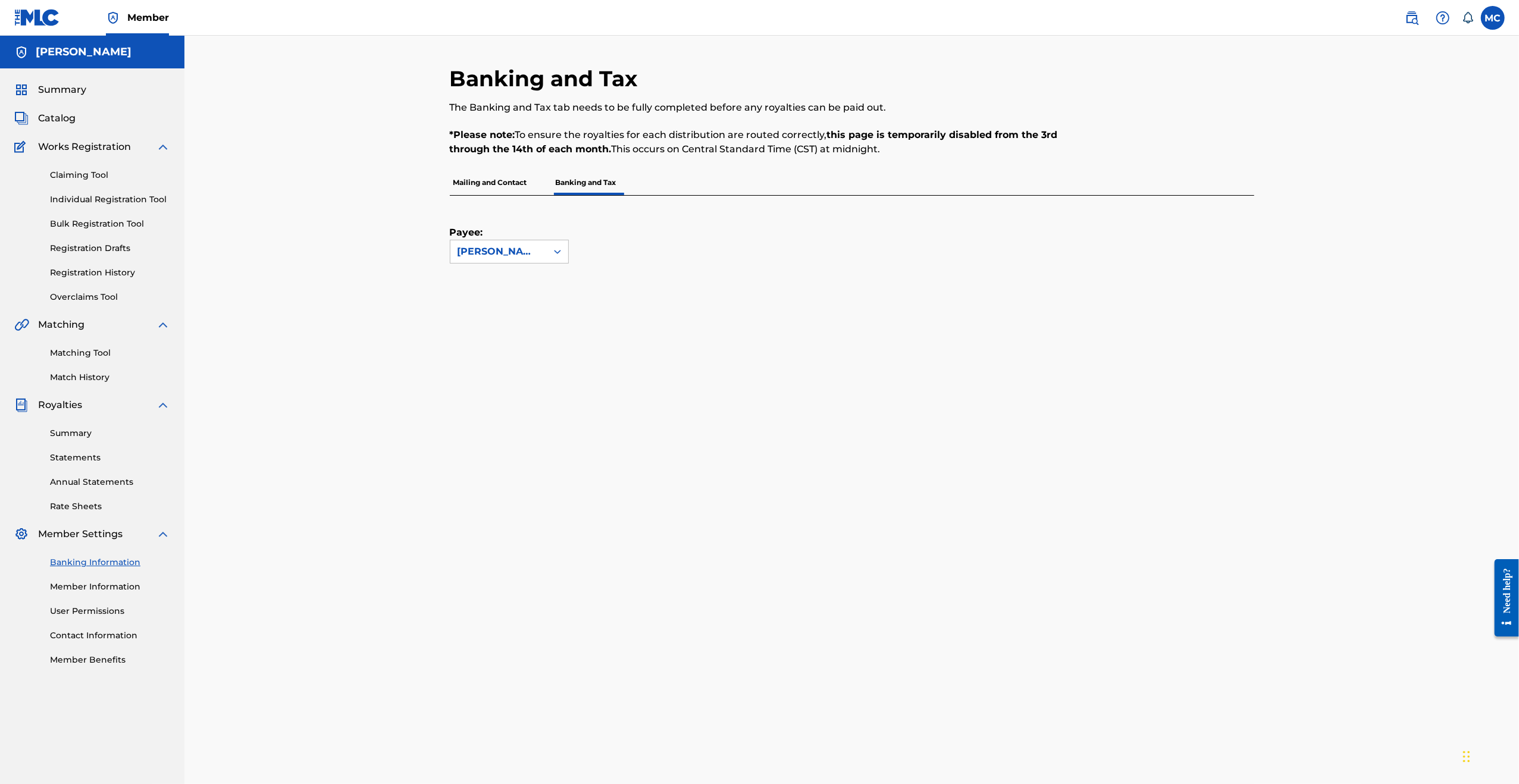
scroll to position [238, 0]
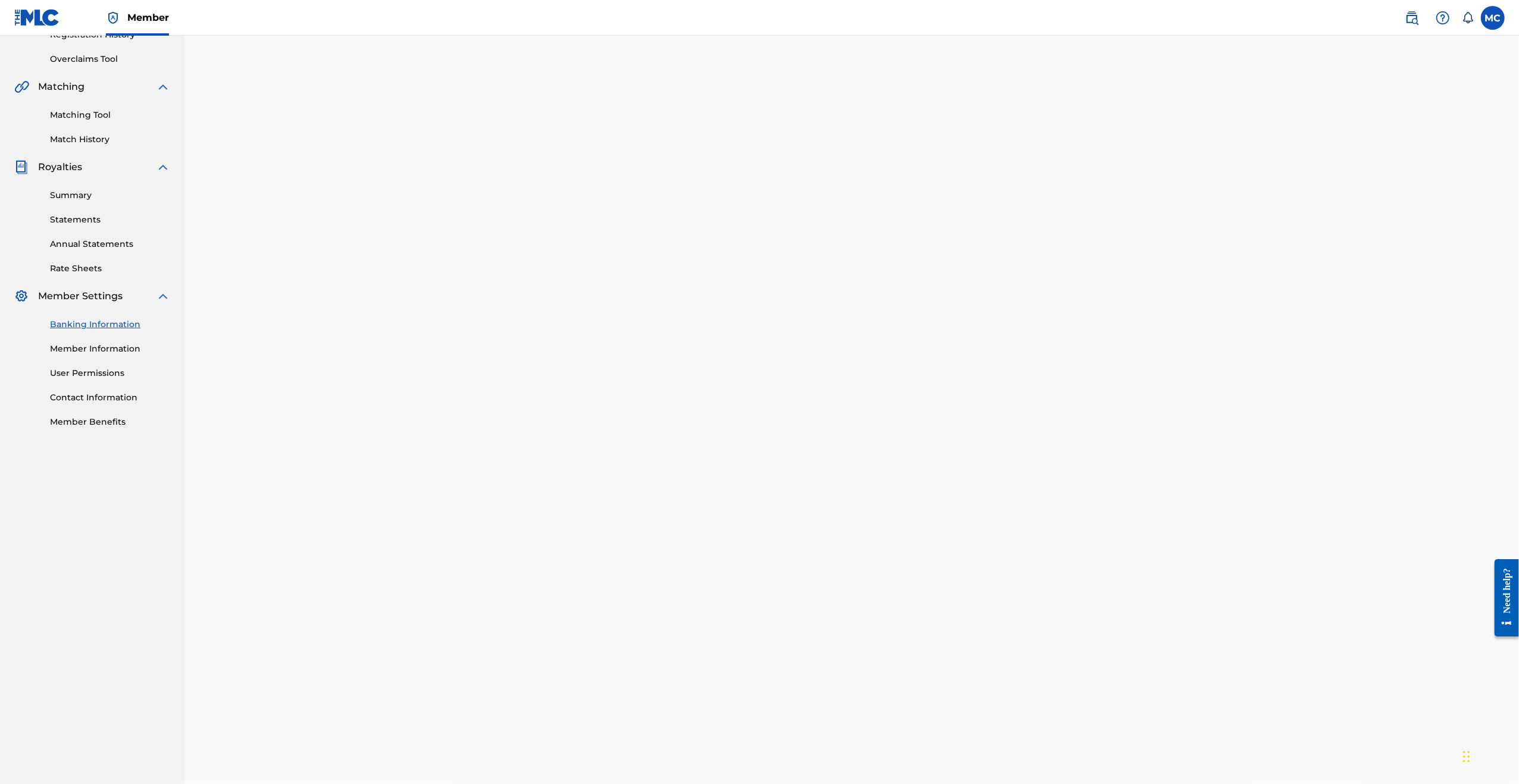
click at [91, 414] on div "Banking Information Member Information User Permissions Contact Information Mem…" at bounding box center [92, 365] width 156 height 125
click at [92, 426] on link "Member Benefits" at bounding box center [110, 421] width 120 height 13
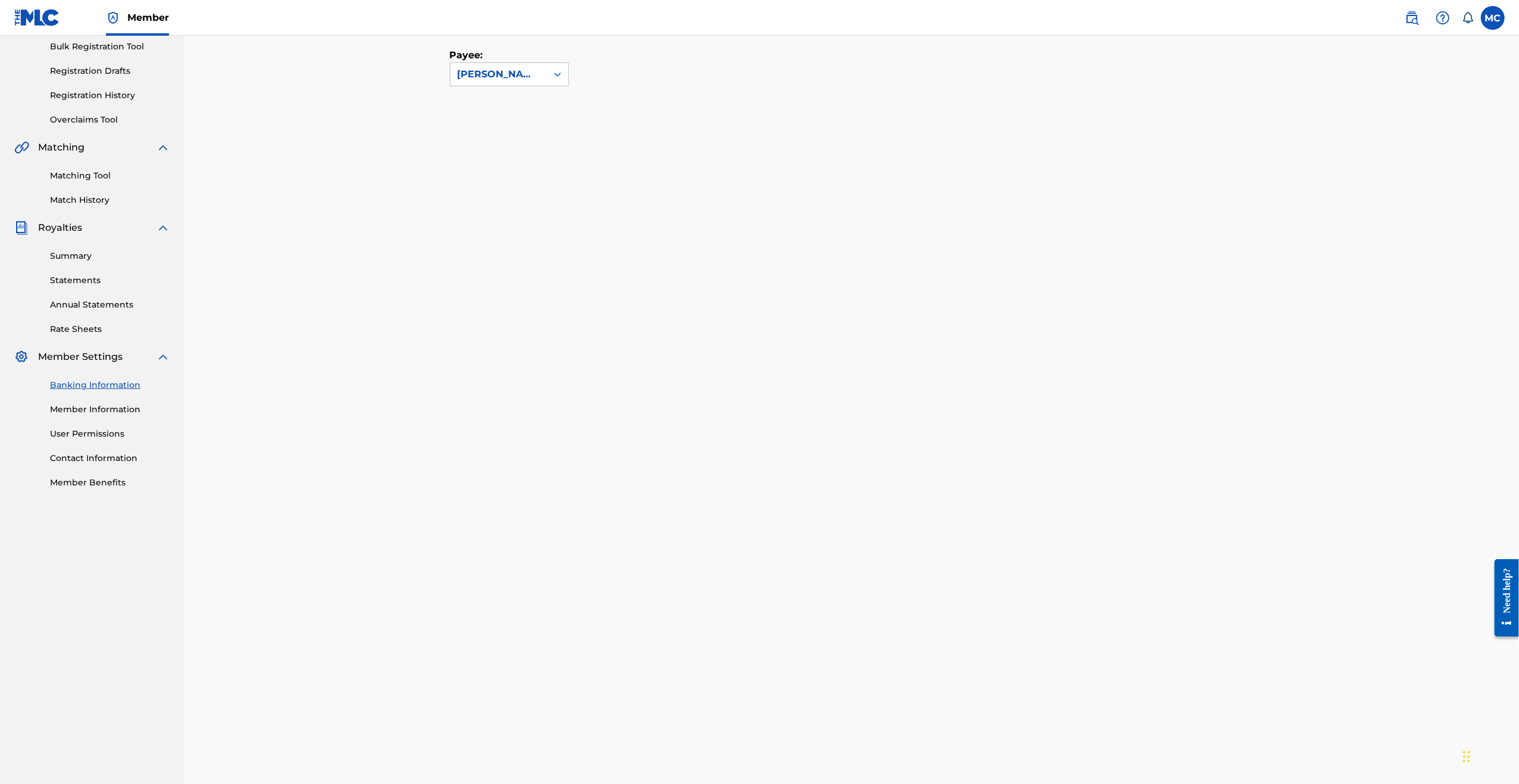
scroll to position [297, 0]
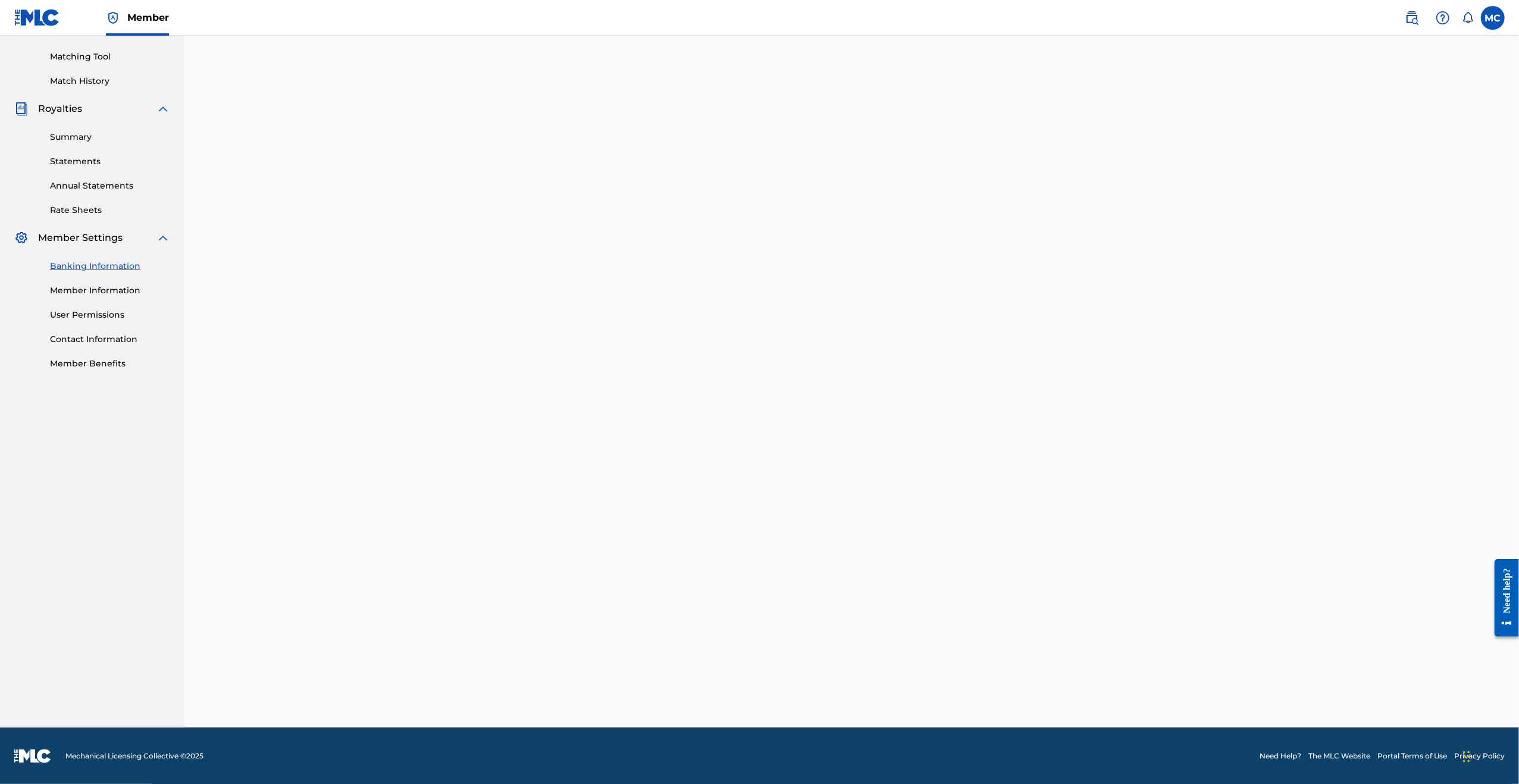
click at [33, 15] on img at bounding box center [37, 18] width 46 height 18
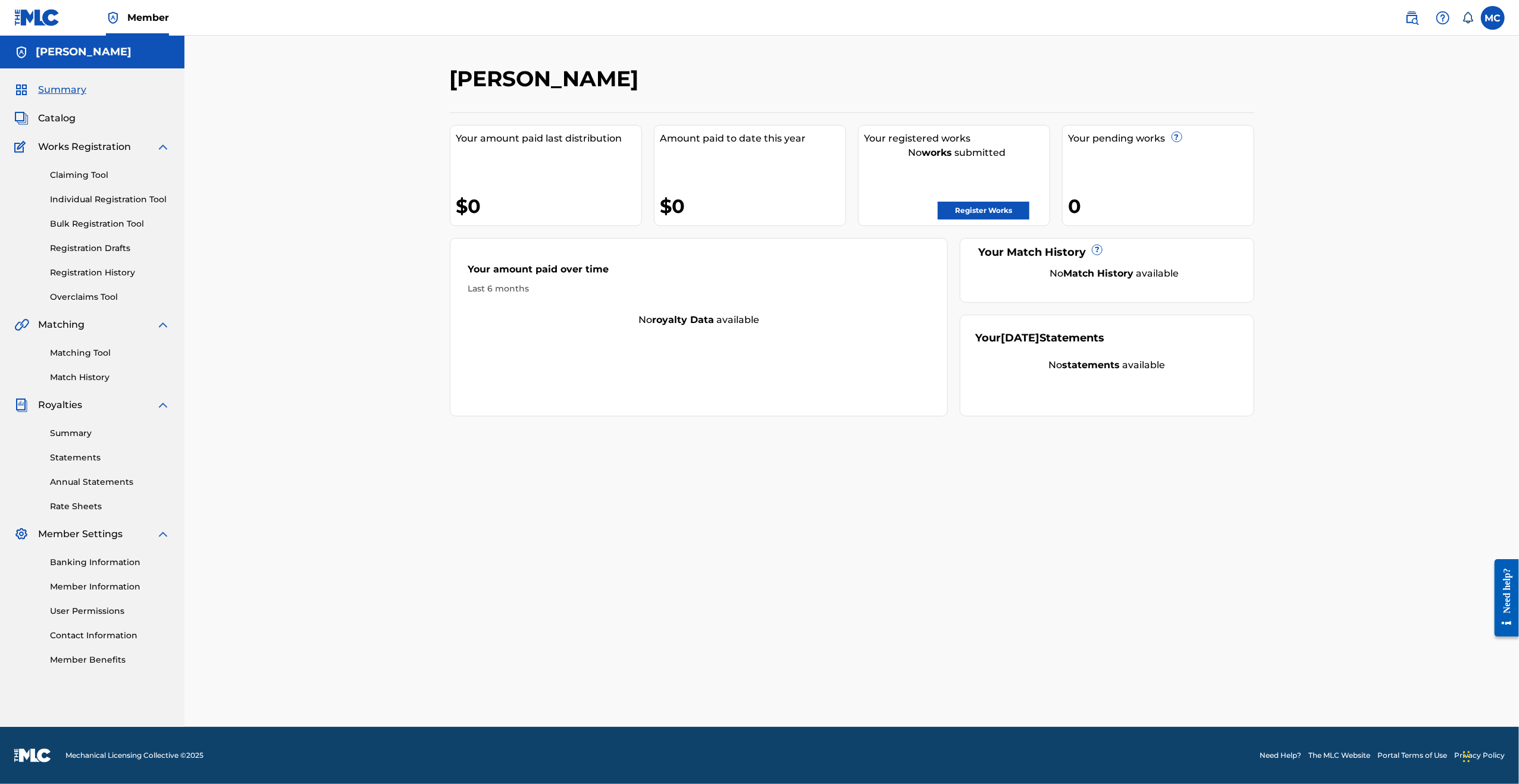
click at [99, 224] on link "Bulk Registration Tool" at bounding box center [110, 224] width 120 height 13
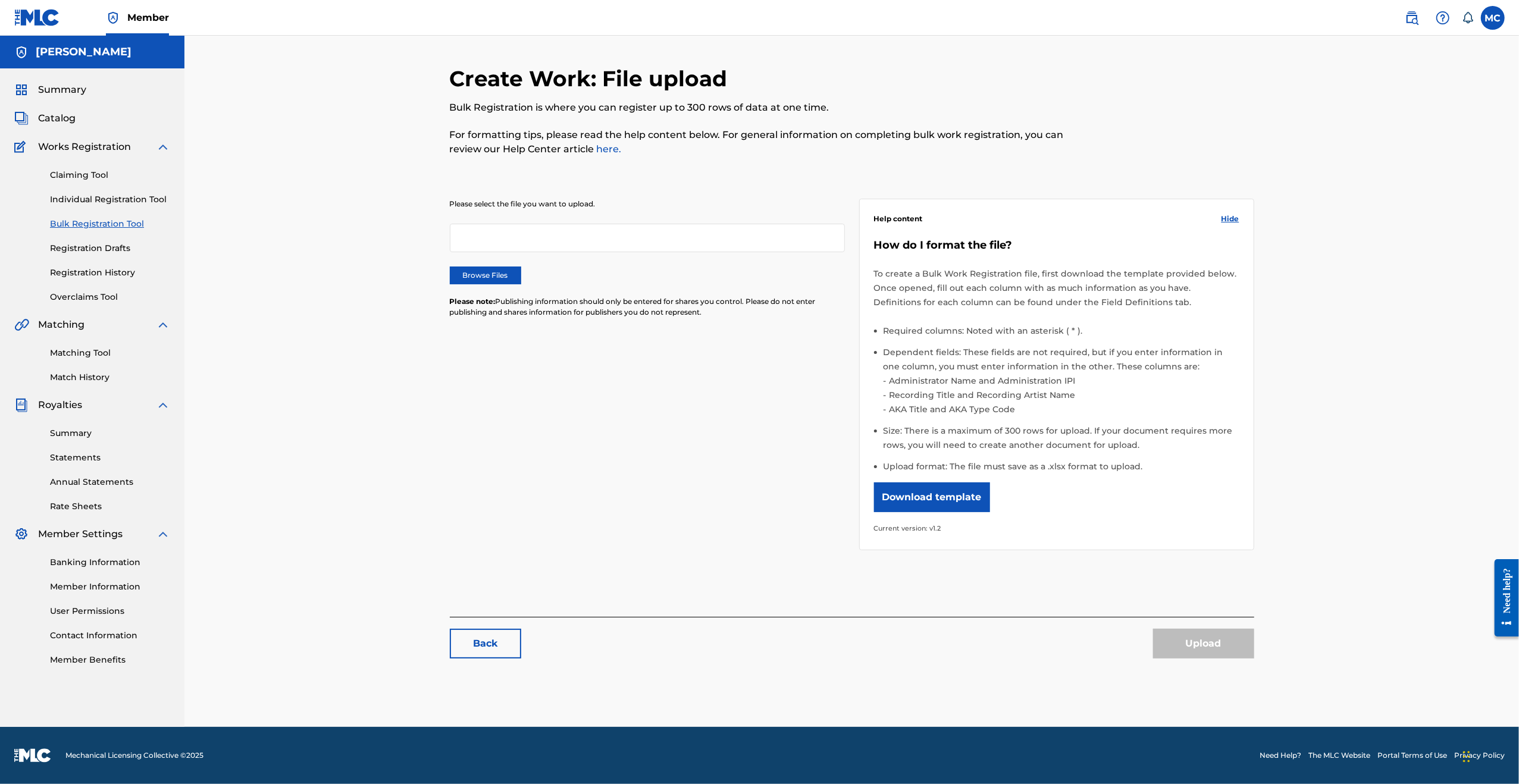
click at [942, 503] on button "Download template" at bounding box center [932, 498] width 116 height 30
